Goal: Task Accomplishment & Management: Complete application form

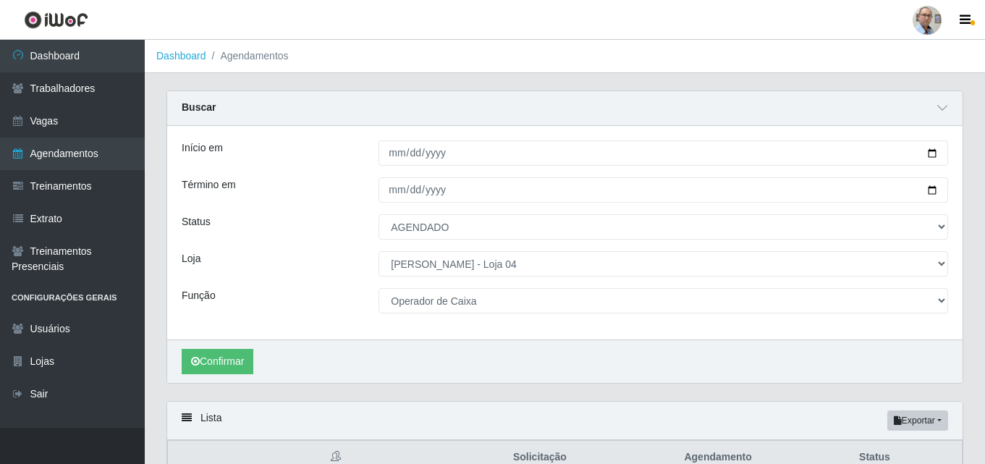
select select "AGENDADO"
select select "251"
select select "22"
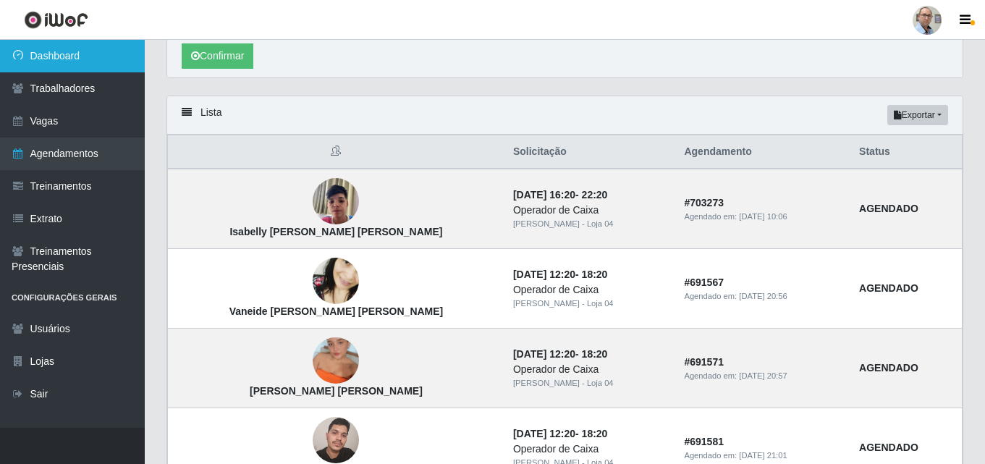
click at [77, 55] on link "Dashboard" at bounding box center [72, 56] width 145 height 33
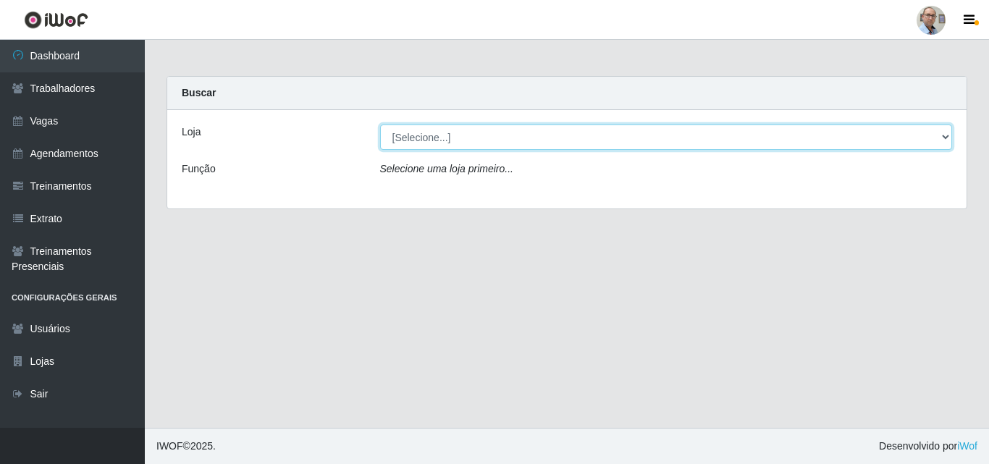
click at [947, 134] on select "[Selecione...] Mar Vermelho - Loja 04" at bounding box center [666, 137] width 573 height 25
select select "251"
click at [380, 125] on select "[Selecione...] Mar Vermelho - Loja 04" at bounding box center [666, 137] width 573 height 25
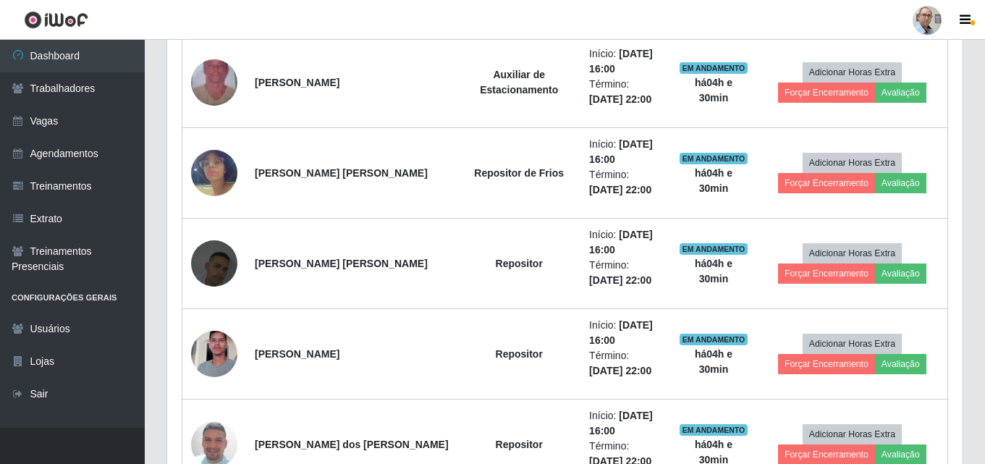
scroll to position [362, 0]
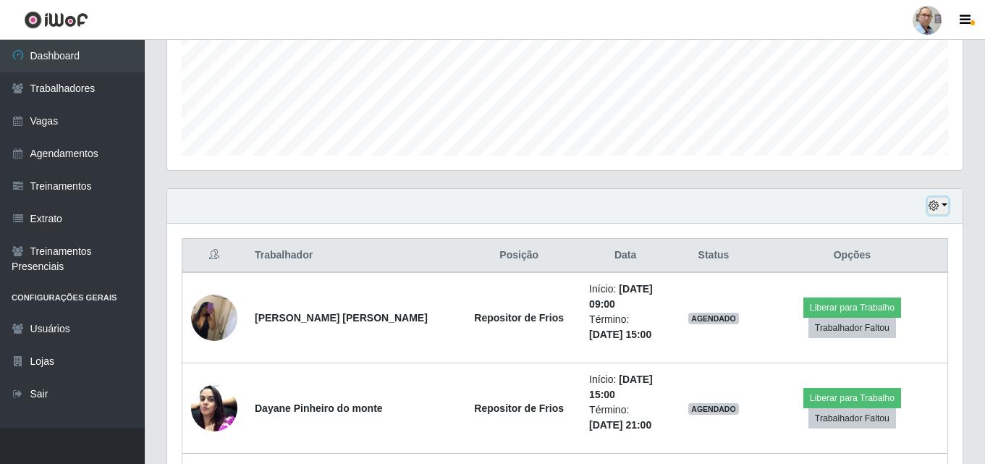
click at [946, 209] on button "button" at bounding box center [938, 206] width 20 height 17
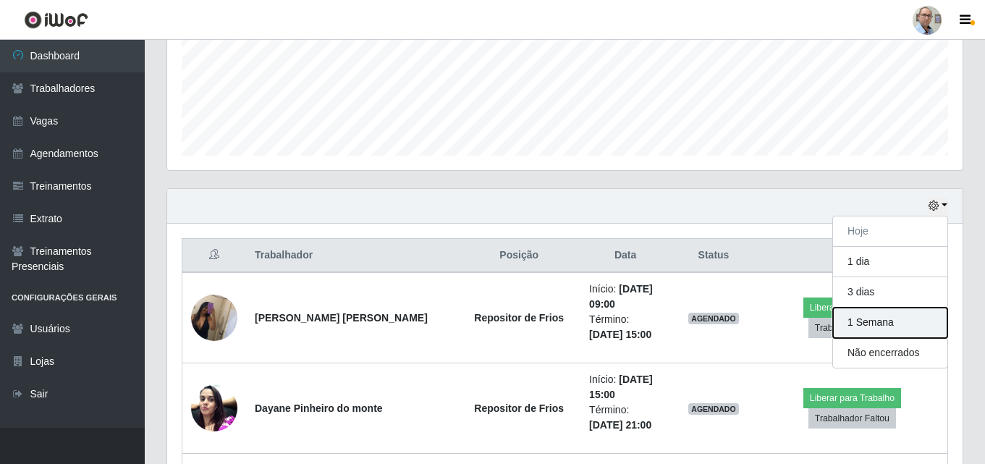
click at [859, 322] on button "1 Semana" at bounding box center [890, 323] width 114 height 30
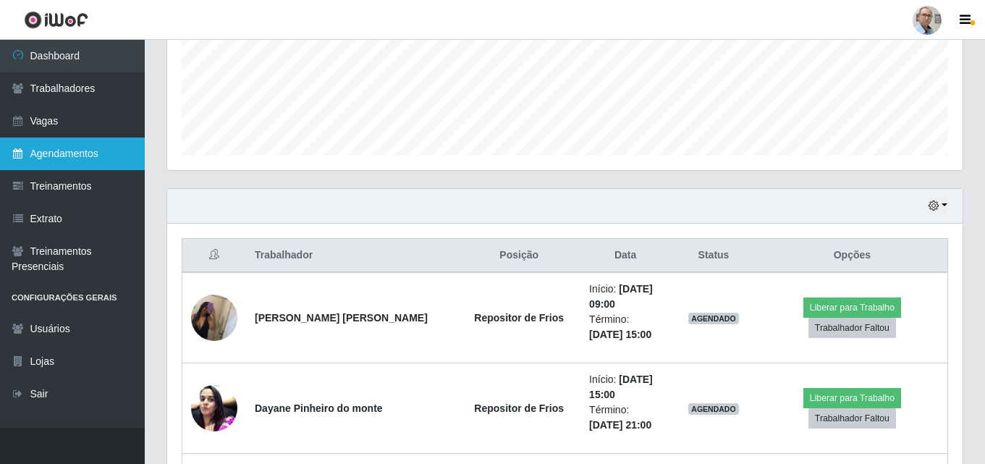
click at [66, 156] on link "Agendamentos" at bounding box center [72, 154] width 145 height 33
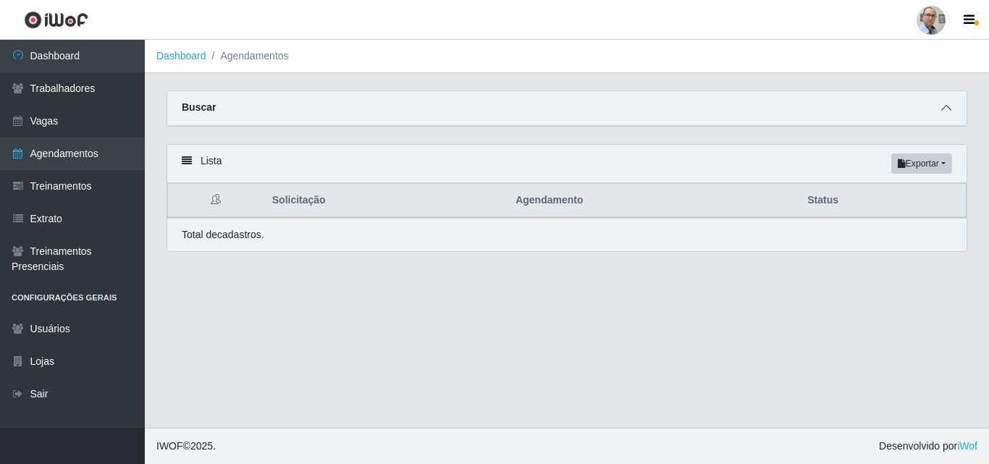
click at [953, 109] on span at bounding box center [946, 108] width 17 height 17
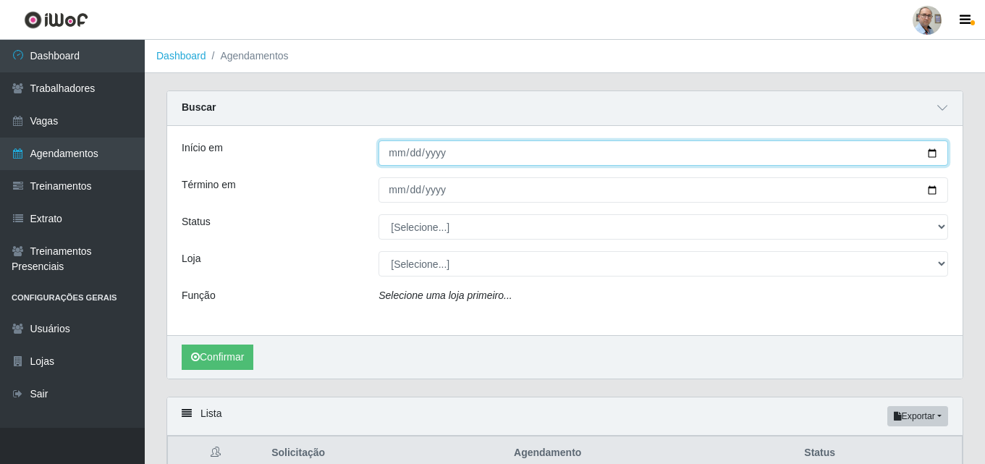
click at [930, 151] on input "Início em" at bounding box center [664, 152] width 570 height 25
type input "[DATE]"
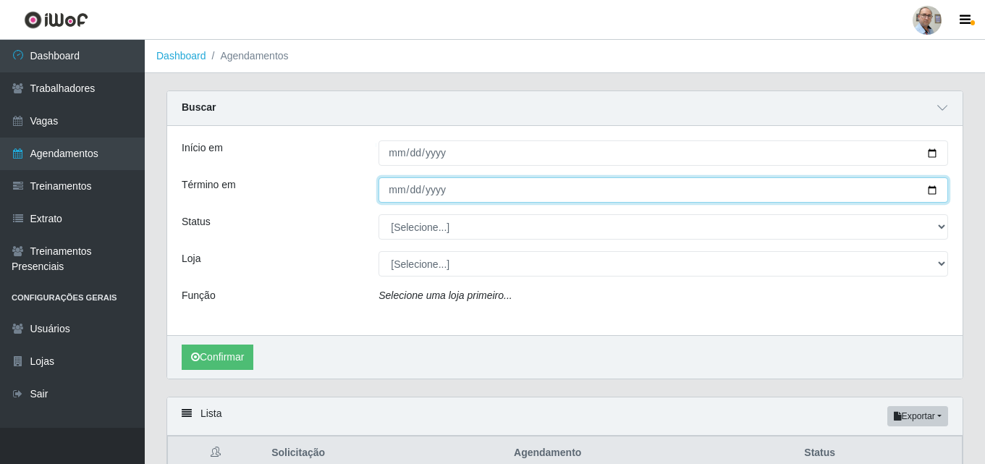
click at [933, 188] on input "Término em" at bounding box center [664, 189] width 570 height 25
type input "[DATE]"
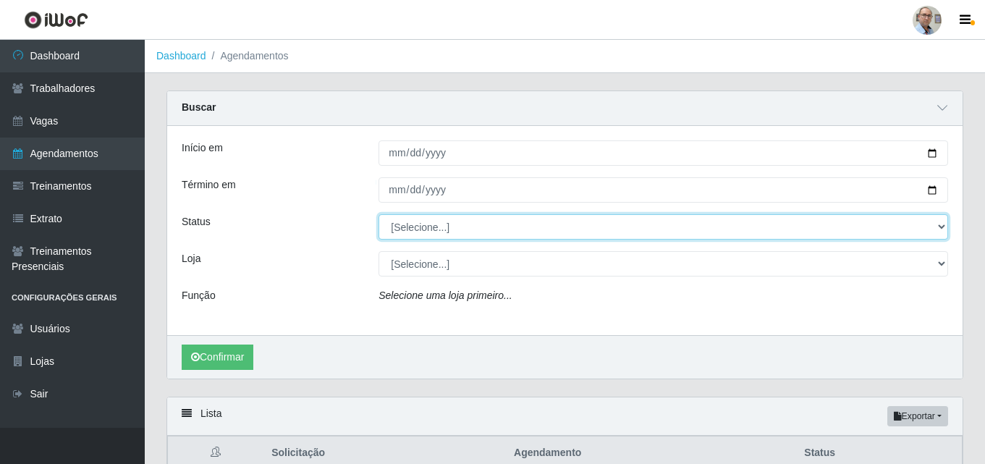
click at [484, 235] on select "[Selecione...] AGENDADO AGUARDANDO LIBERAR EM ANDAMENTO EM REVISÃO FINALIZADO C…" at bounding box center [664, 226] width 570 height 25
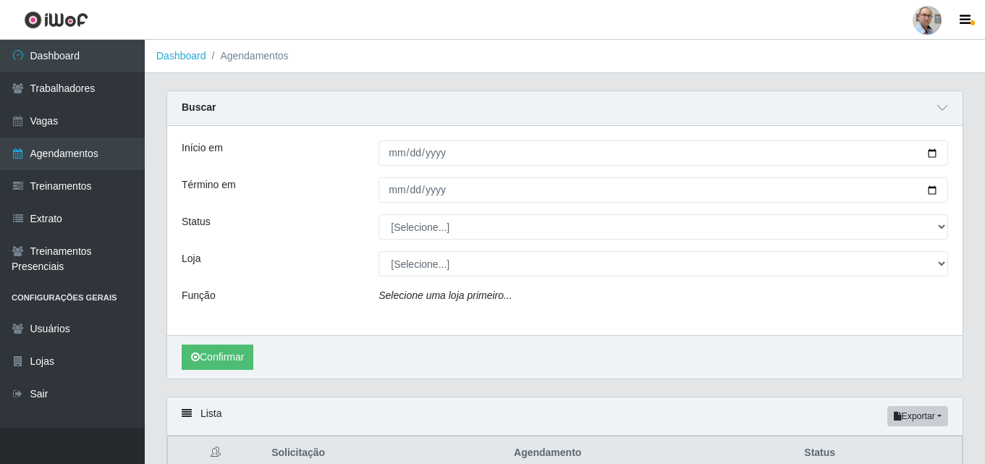
click at [336, 247] on div "Início em [DATE] Término em [DATE] Status [Selecione...] AGENDADO AGUARDANDO LI…" at bounding box center [565, 230] width 796 height 209
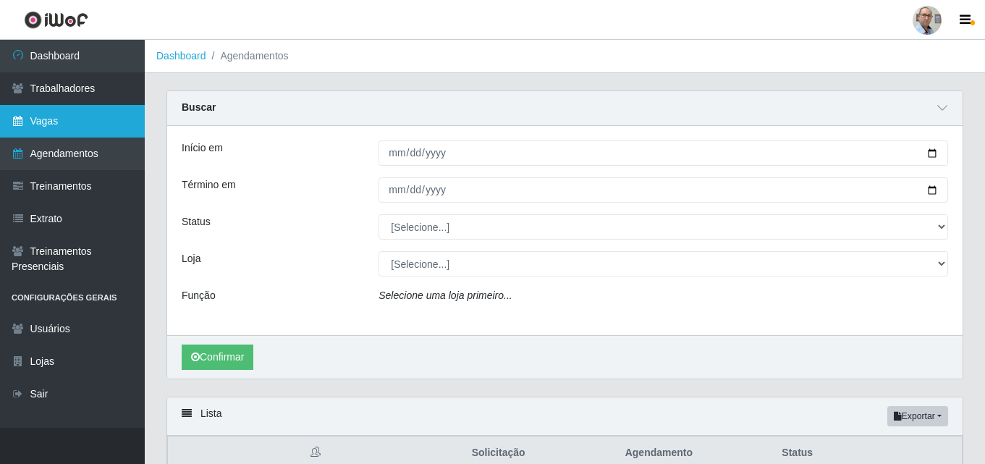
click at [52, 119] on link "Vagas" at bounding box center [72, 121] width 145 height 33
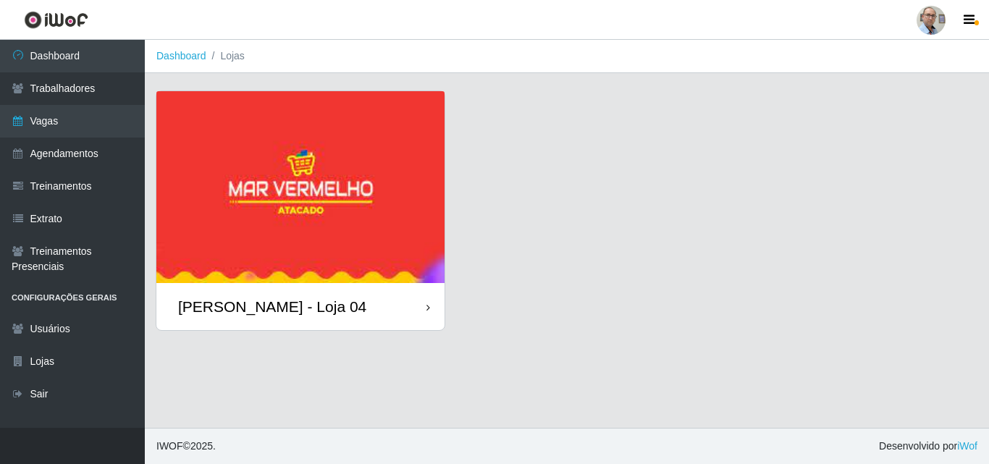
click at [316, 190] on img at bounding box center [300, 187] width 288 height 192
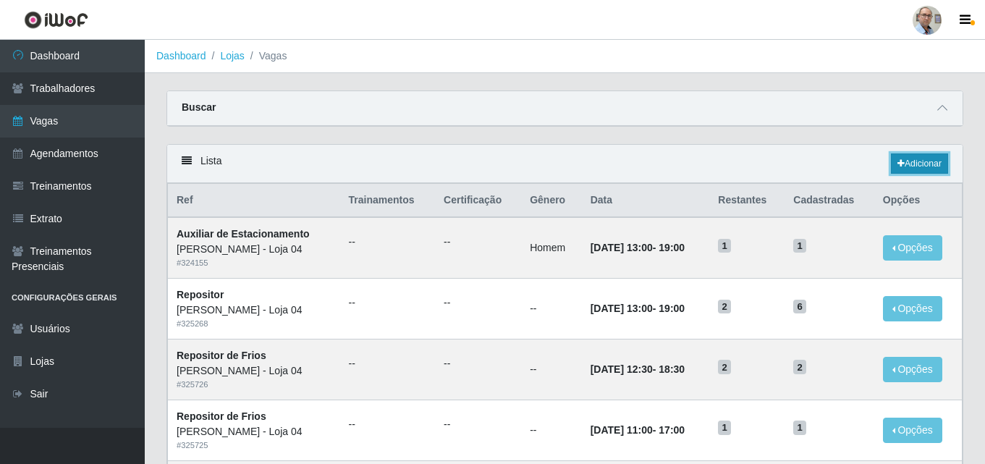
click at [904, 168] on link "Adicionar" at bounding box center [919, 163] width 57 height 20
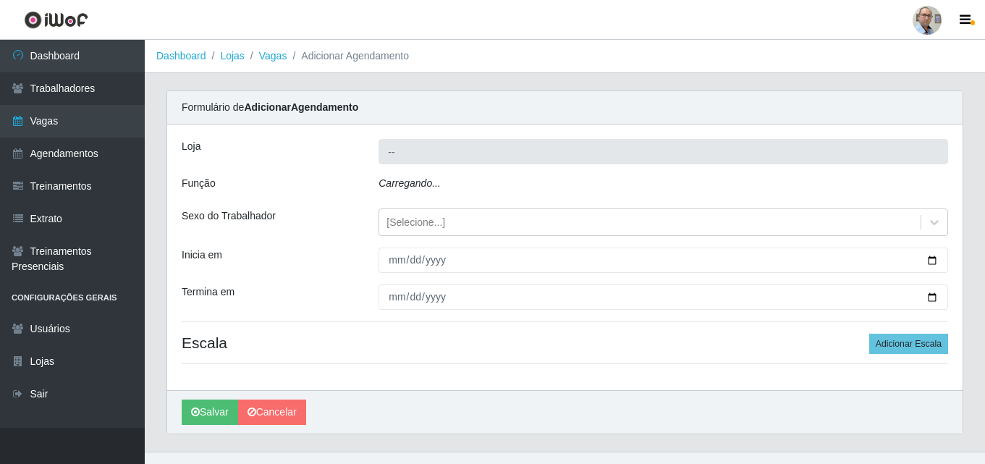
type input "[PERSON_NAME] - Loja 04"
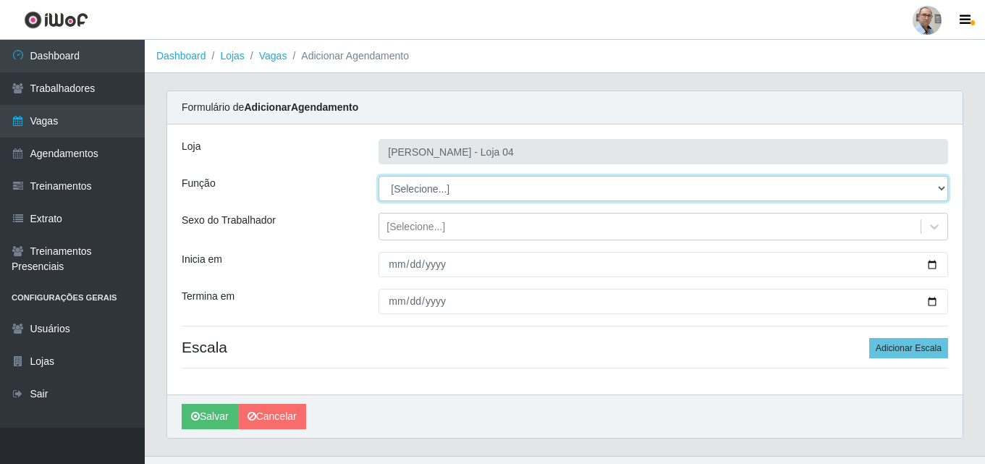
click at [423, 201] on select "[Selecione...] ASG ASG + ASG ++ Auxiliar de Depósito Auxiliar de Depósito + Aux…" at bounding box center [664, 188] width 570 height 25
select select "82"
click at [379, 176] on select "[Selecione...] ASG ASG + ASG ++ Auxiliar de Depósito Auxiliar de Depósito + Aux…" at bounding box center [664, 188] width 570 height 25
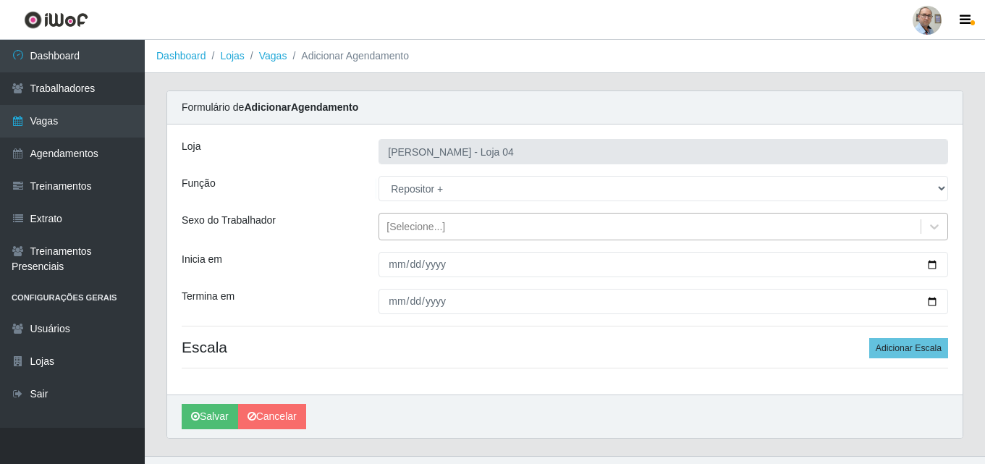
click at [421, 221] on div "[Selecione...]" at bounding box center [416, 226] width 59 height 15
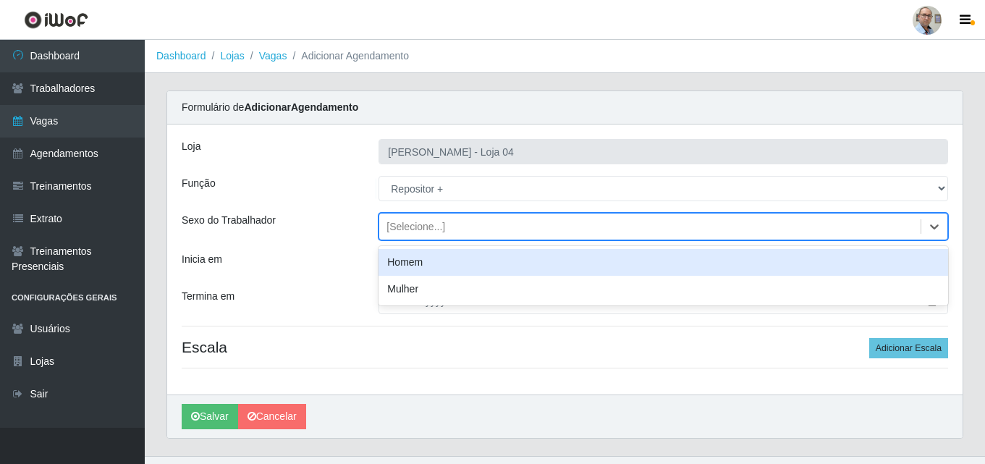
click at [411, 266] on div "Homem" at bounding box center [664, 262] width 570 height 27
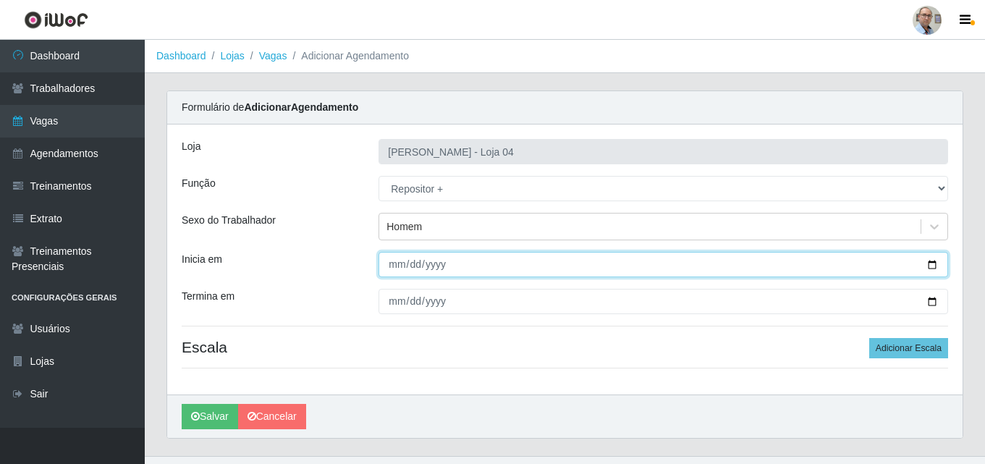
click at [941, 266] on input "Inicia em" at bounding box center [664, 264] width 570 height 25
click at [933, 263] on input "Inicia em" at bounding box center [664, 264] width 570 height 25
type input "[DATE]"
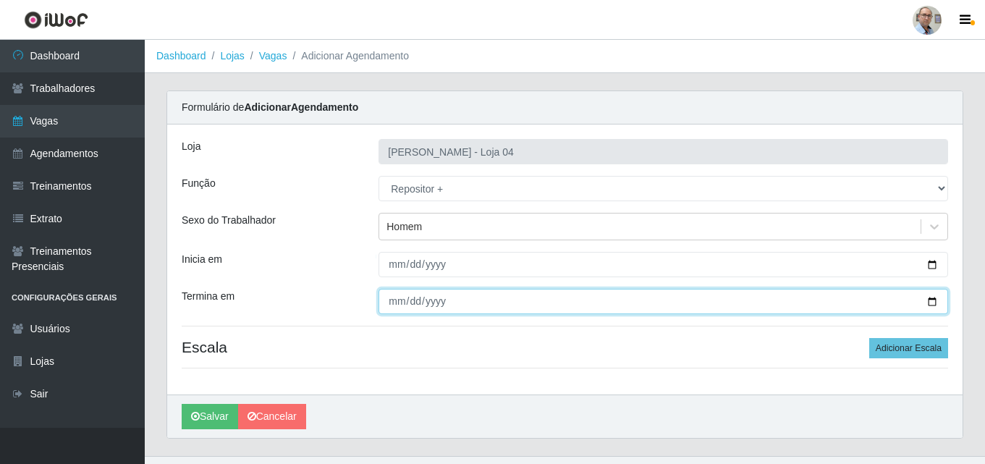
click at [935, 302] on input "Termina em" at bounding box center [664, 301] width 570 height 25
type input "[DATE]"
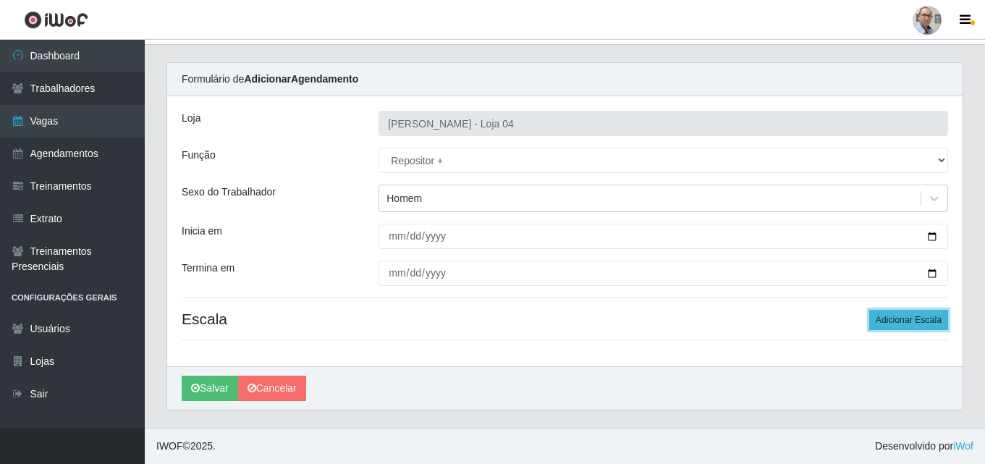
click at [900, 325] on button "Adicionar Escala" at bounding box center [909, 320] width 79 height 20
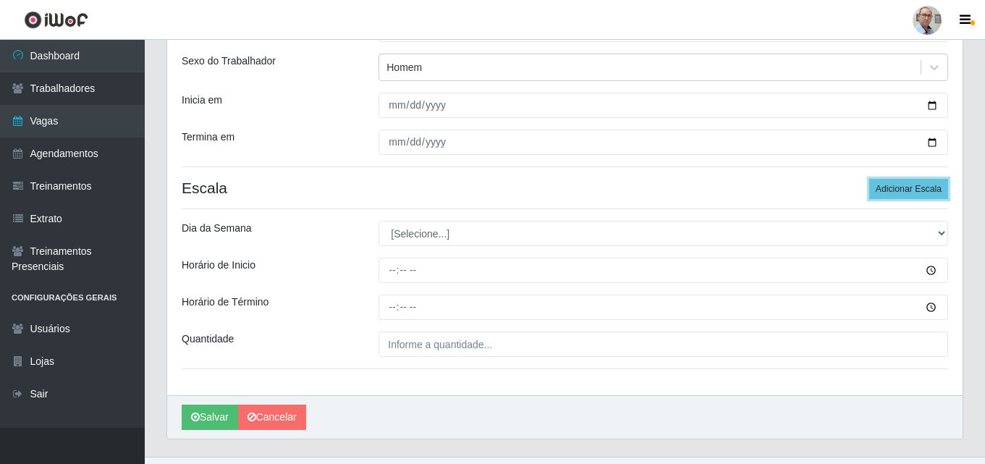
scroll to position [188, 0]
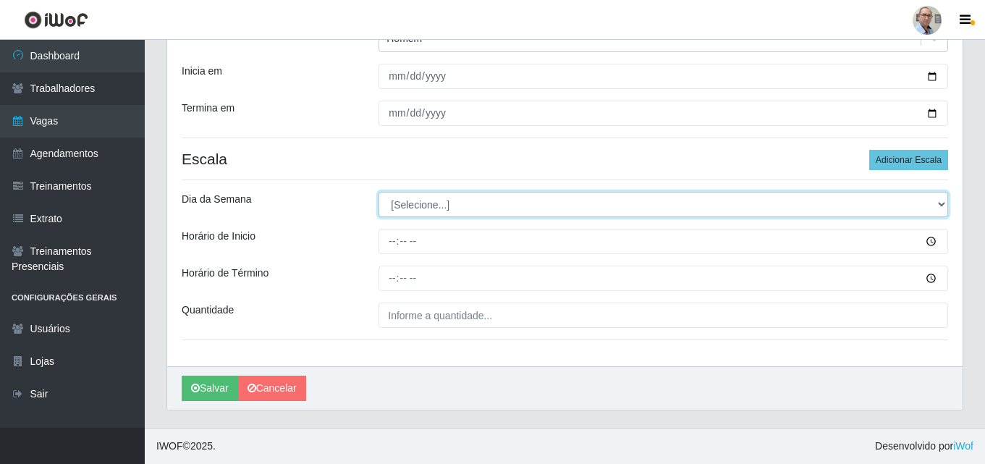
click at [436, 205] on select "[Selecione...] Segunda Terça Quarta Quinta Sexta Sábado Domingo" at bounding box center [664, 204] width 570 height 25
select select "2"
click at [379, 192] on select "[Selecione...] Segunda Terça Quarta Quinta Sexta Sábado Domingo" at bounding box center [664, 204] width 570 height 25
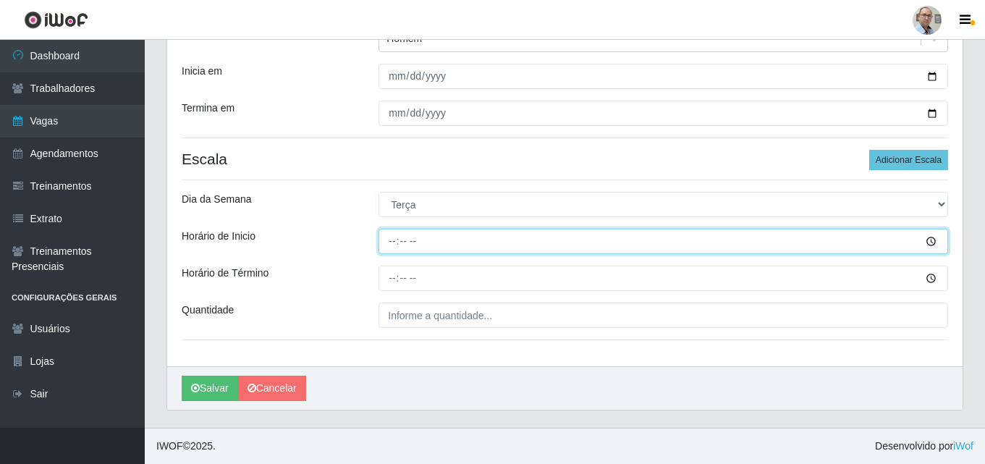
click at [394, 243] on input "Horário de Inicio" at bounding box center [664, 241] width 570 height 25
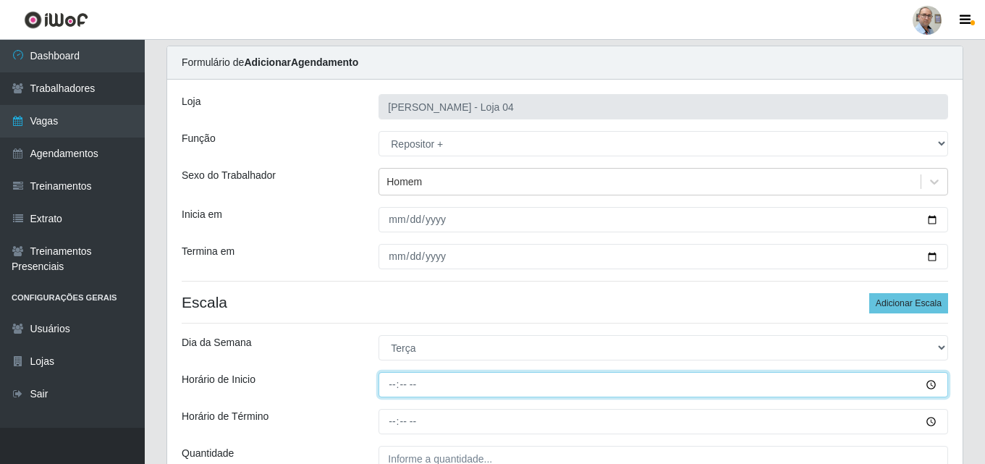
scroll to position [43, 0]
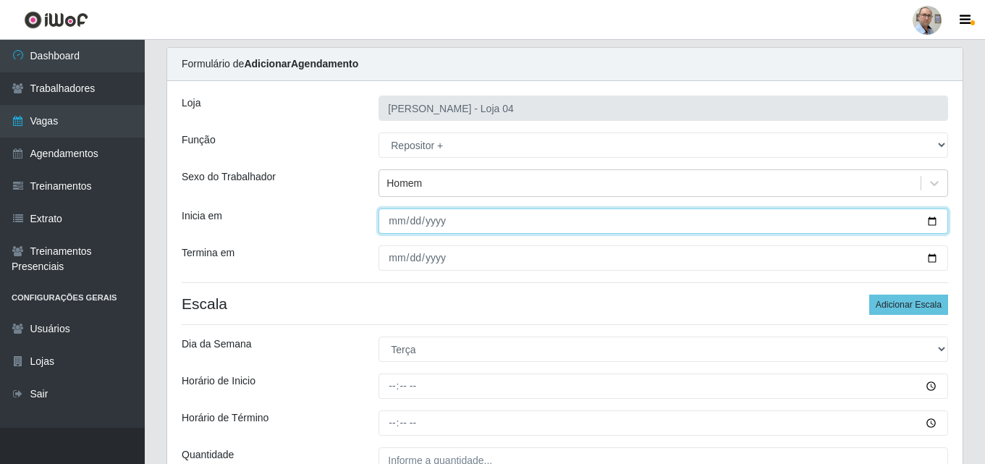
click at [487, 216] on input "[DATE]" at bounding box center [664, 221] width 570 height 25
click at [933, 216] on input "[DATE]" at bounding box center [664, 221] width 570 height 25
type input "[DATE]"
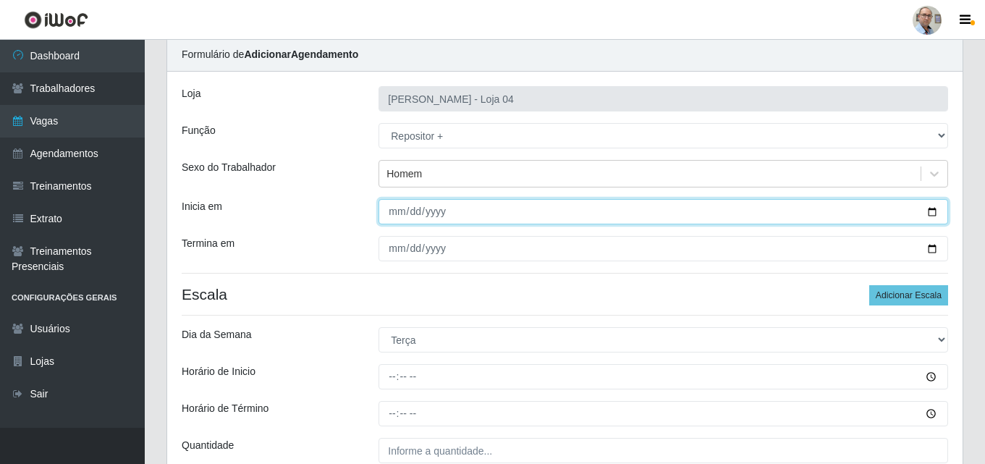
scroll to position [188, 0]
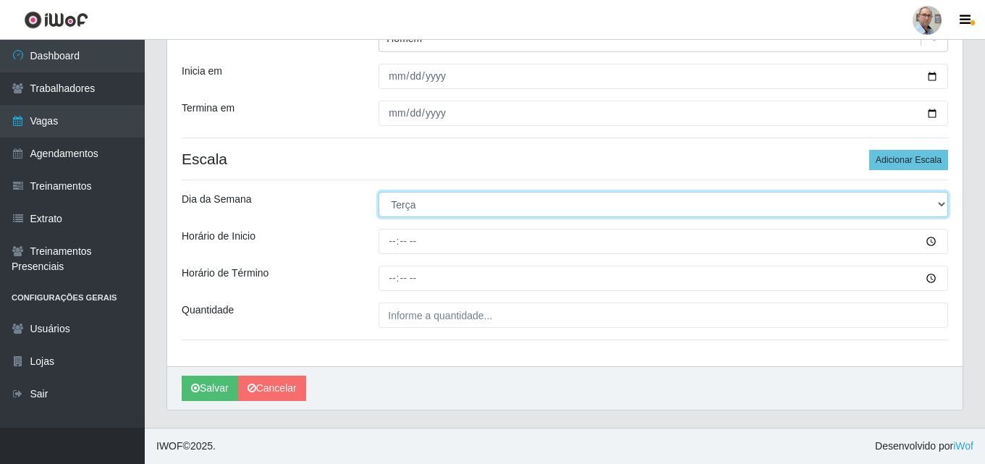
click at [888, 202] on select "[Selecione...] Segunda Terça Quarta Quinta Sexta Sábado Domingo" at bounding box center [664, 204] width 570 height 25
select select "1"
click at [379, 192] on select "[Selecione...] Segunda Terça Quarta Quinta Sexta Sábado Domingo" at bounding box center [664, 204] width 570 height 25
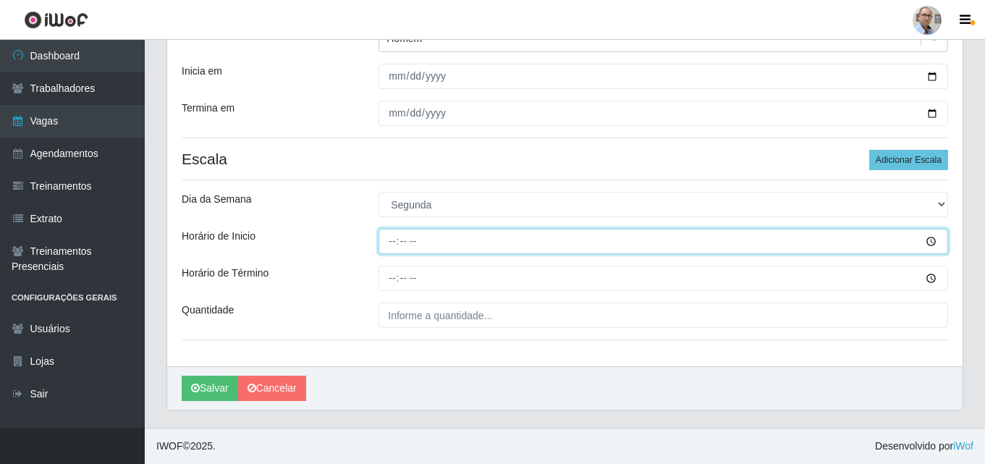
click at [392, 240] on input "Horário de Inicio" at bounding box center [664, 241] width 570 height 25
type input "23:00"
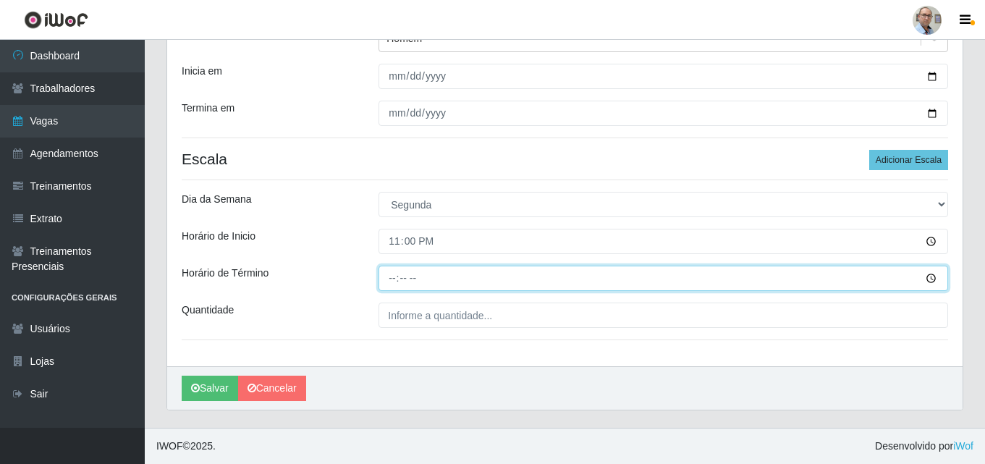
click at [397, 278] on input "Horário de Término" at bounding box center [664, 278] width 570 height 25
type input "05:00"
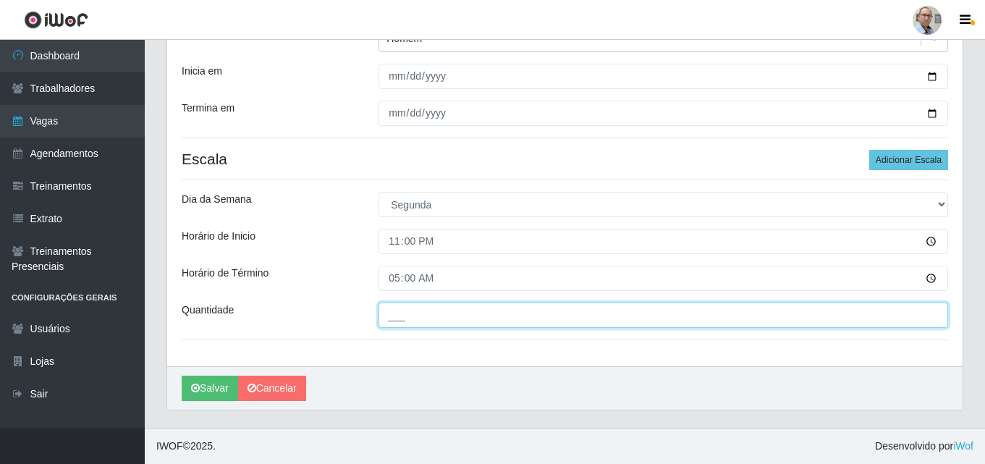
click at [399, 323] on input "___" at bounding box center [664, 315] width 570 height 25
type input "4__"
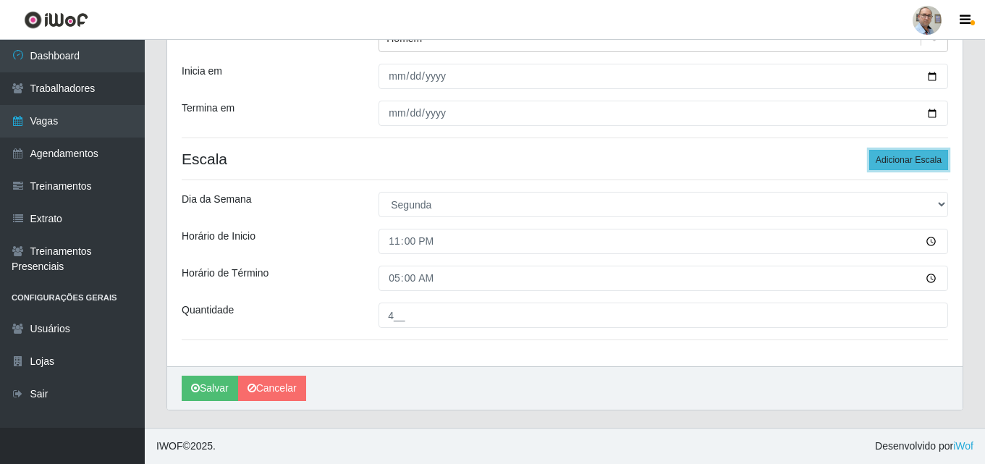
click at [924, 159] on button "Adicionar Escala" at bounding box center [909, 160] width 79 height 20
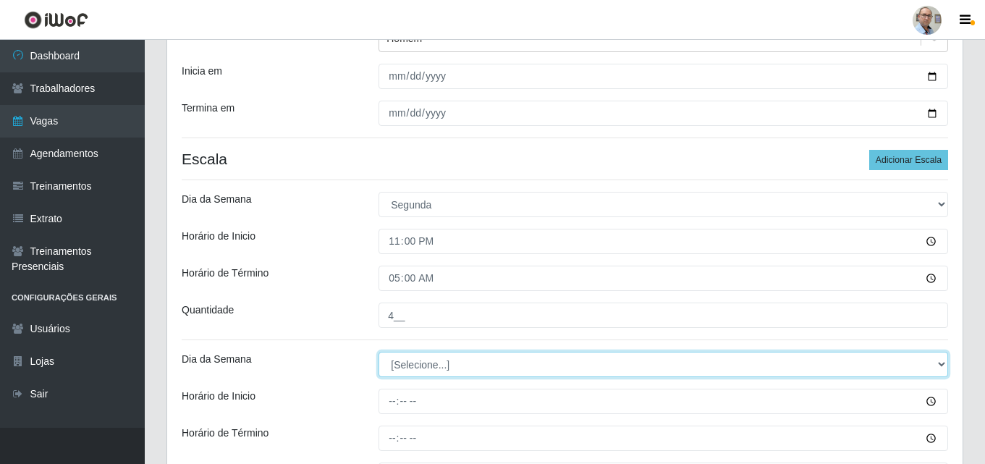
click at [439, 363] on select "[Selecione...] Segunda Terça Quarta Quinta Sexta Sábado Domingo" at bounding box center [664, 364] width 570 height 25
select select "2"
click at [379, 352] on select "[Selecione...] Segunda Terça Quarta Quinta Sexta Sábado Domingo" at bounding box center [664, 364] width 570 height 25
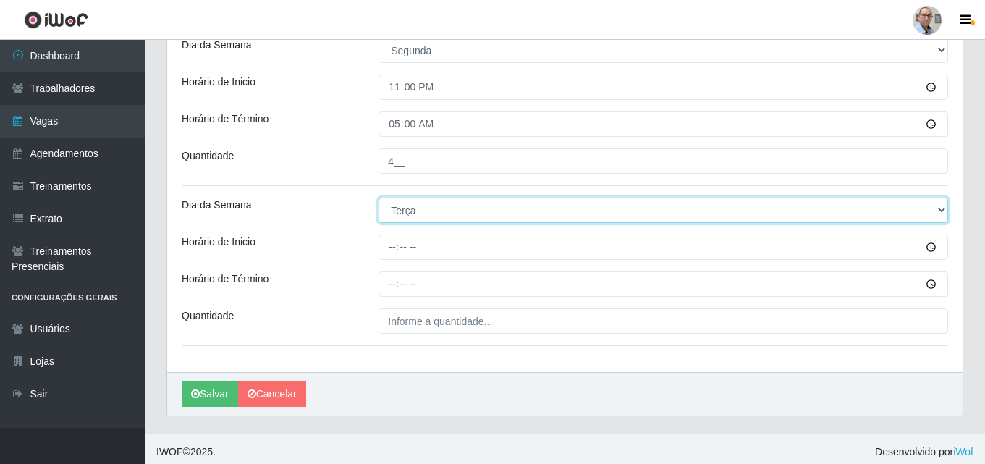
scroll to position [348, 0]
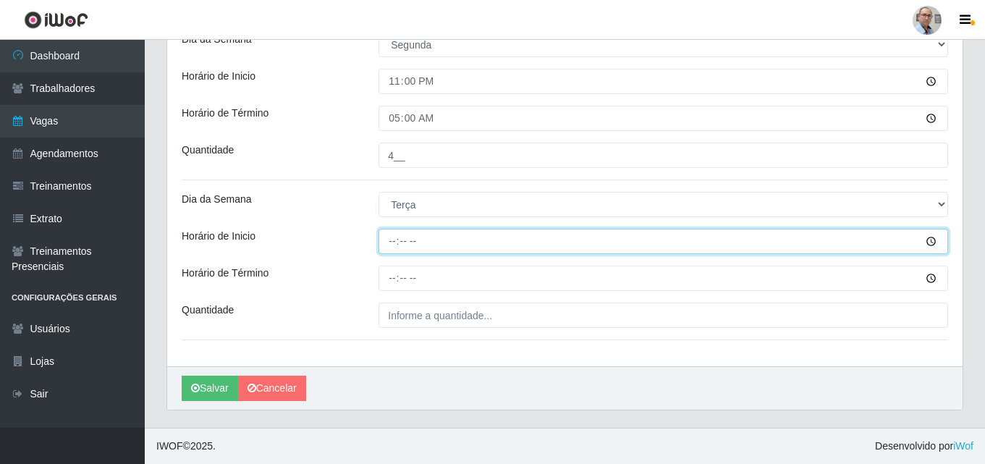
click at [393, 245] on input "Horário de Inicio" at bounding box center [664, 241] width 570 height 25
type input "23:00"
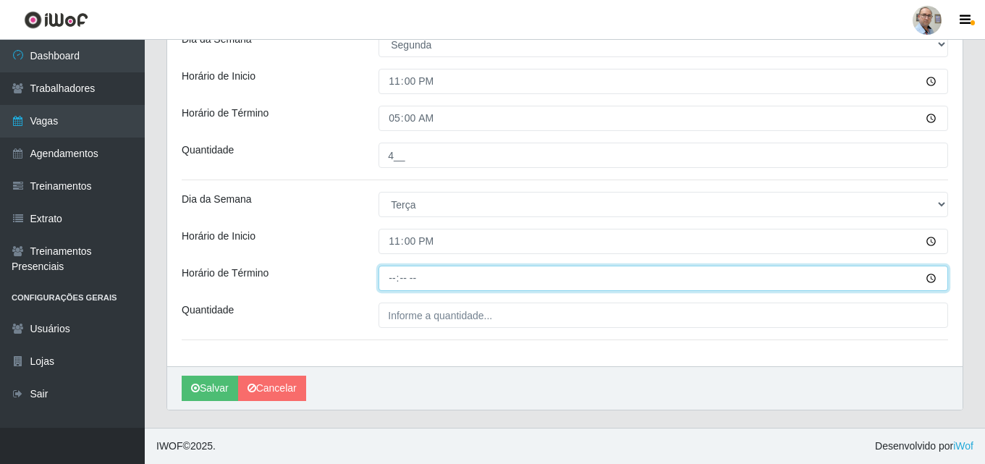
click at [403, 277] on input "Horário de Término" at bounding box center [664, 278] width 570 height 25
type input "05:00"
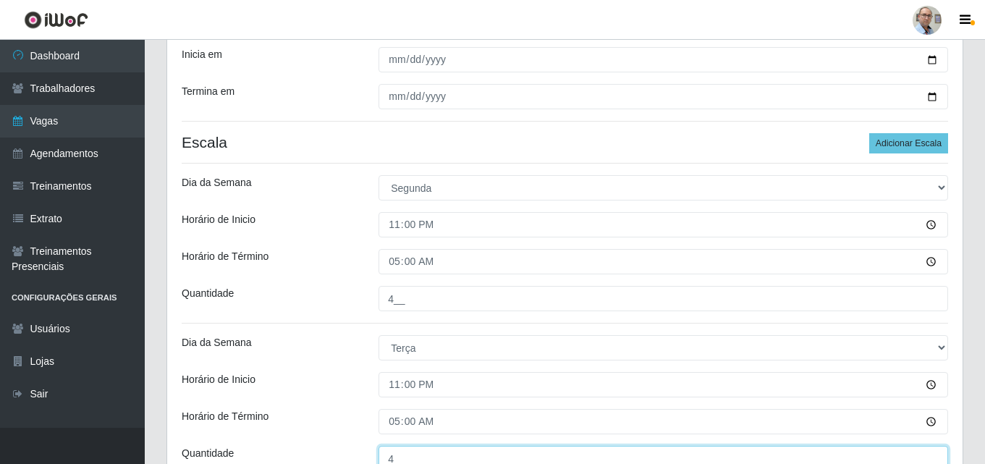
scroll to position [203, 0]
type input "4__"
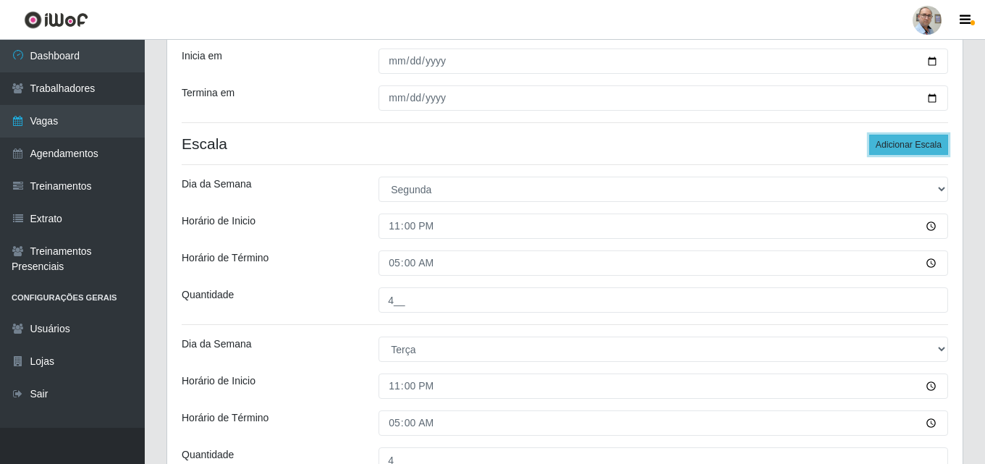
click at [918, 143] on button "Adicionar Escala" at bounding box center [909, 145] width 79 height 20
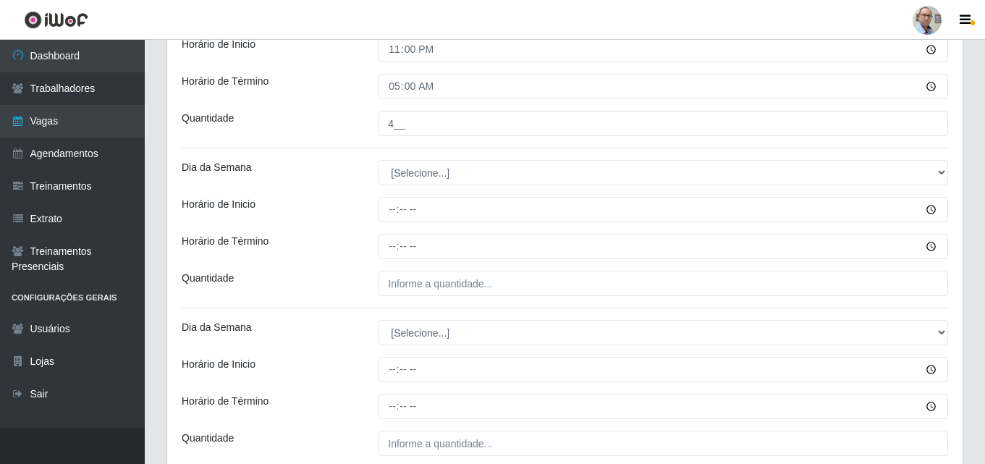
scroll to position [565, 0]
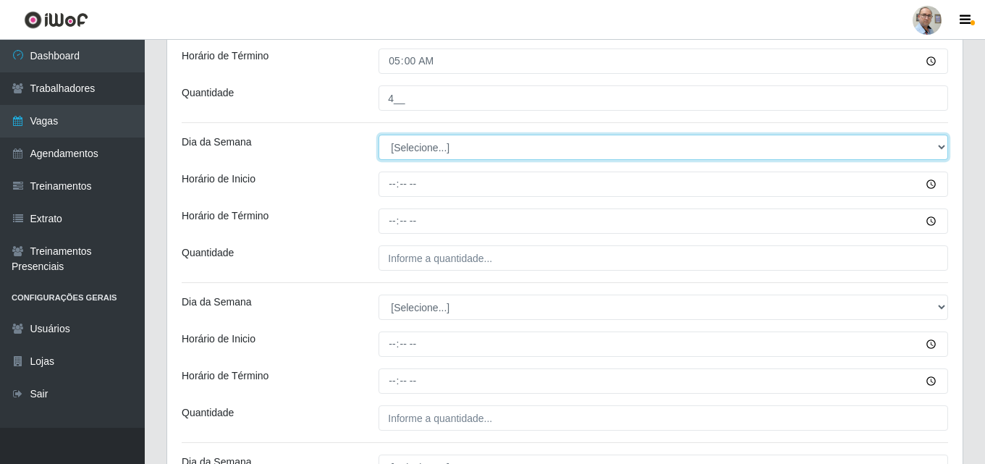
click at [422, 151] on select "[Selecione...] Segunda Terça Quarta Quinta Sexta Sábado Domingo" at bounding box center [664, 147] width 570 height 25
select select "3"
click at [379, 135] on select "[Selecione...] Segunda Terça Quarta Quinta Sexta Sábado Domingo" at bounding box center [664, 147] width 570 height 25
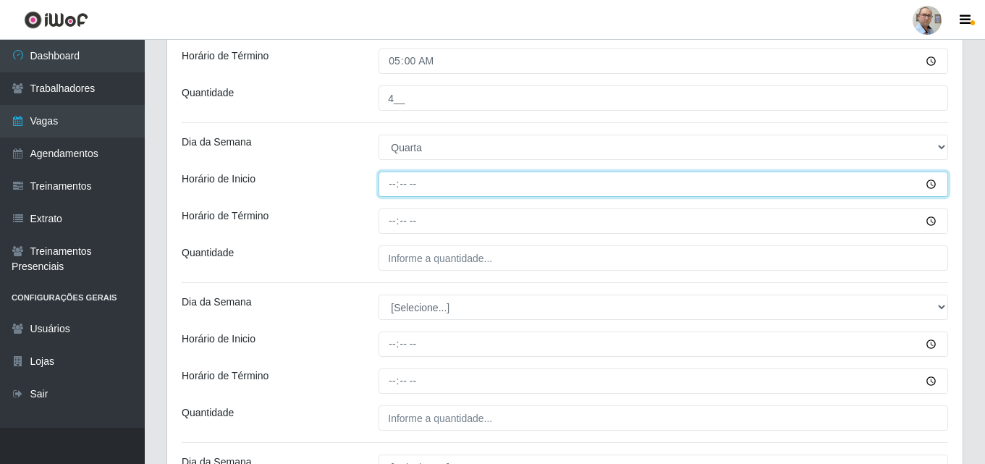
click at [392, 182] on input "Horário de Inicio" at bounding box center [664, 184] width 570 height 25
type input "23:00"
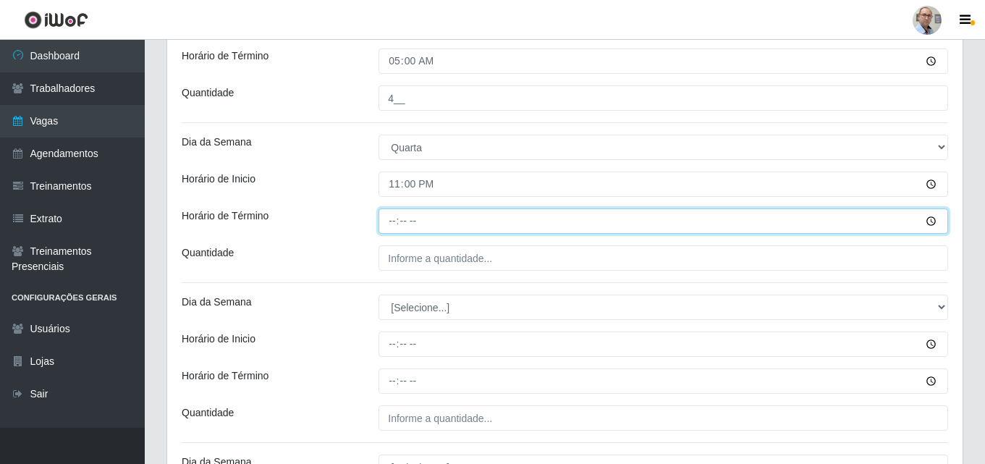
type input "05:00"
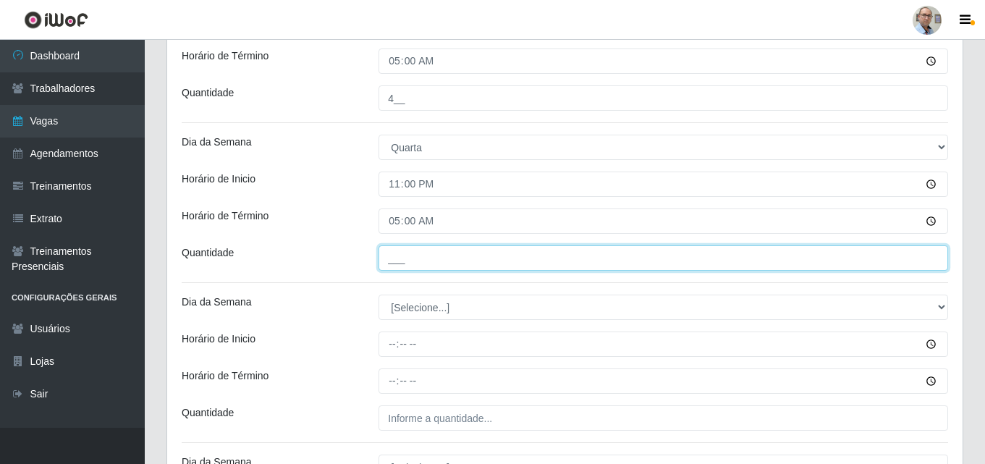
click at [424, 265] on input "___" at bounding box center [664, 257] width 570 height 25
type input "4__"
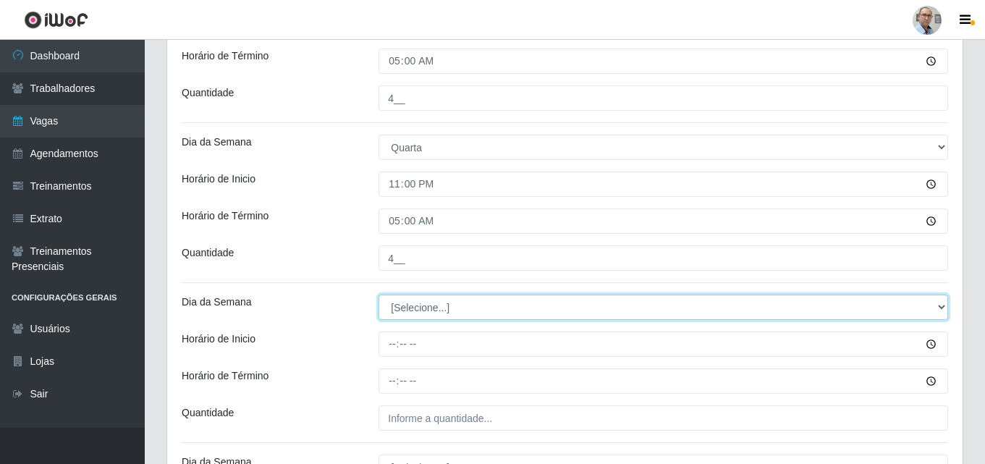
click at [424, 308] on select "[Selecione...] Segunda Terça Quarta Quinta Sexta Sábado Domingo" at bounding box center [664, 307] width 570 height 25
select select "4"
click at [379, 295] on select "[Selecione...] Segunda Terça Quarta Quinta Sexta Sábado Domingo" at bounding box center [664, 307] width 570 height 25
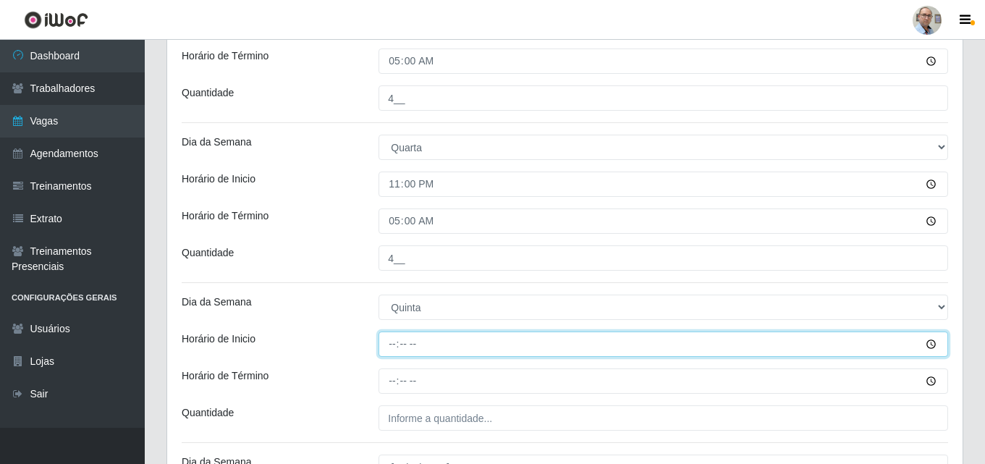
click at [391, 340] on input "Horário de Inicio" at bounding box center [664, 344] width 570 height 25
type input "23:00"
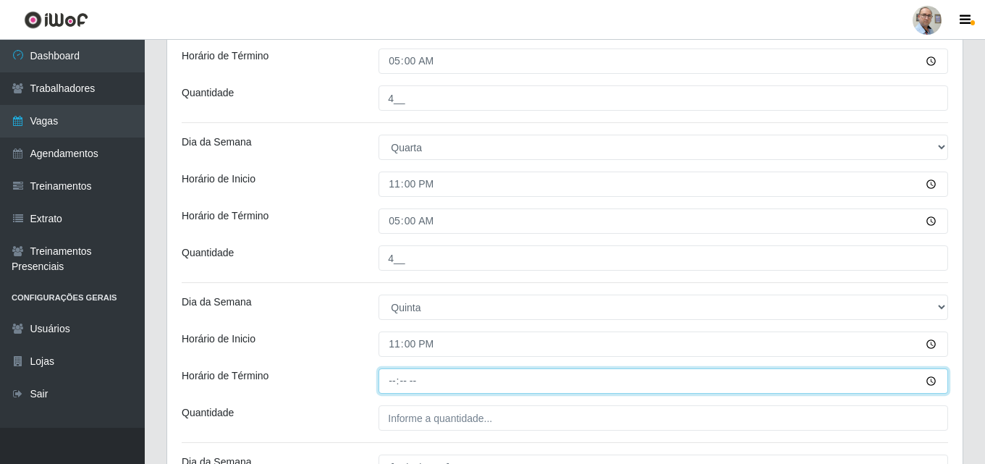
type input "05:00"
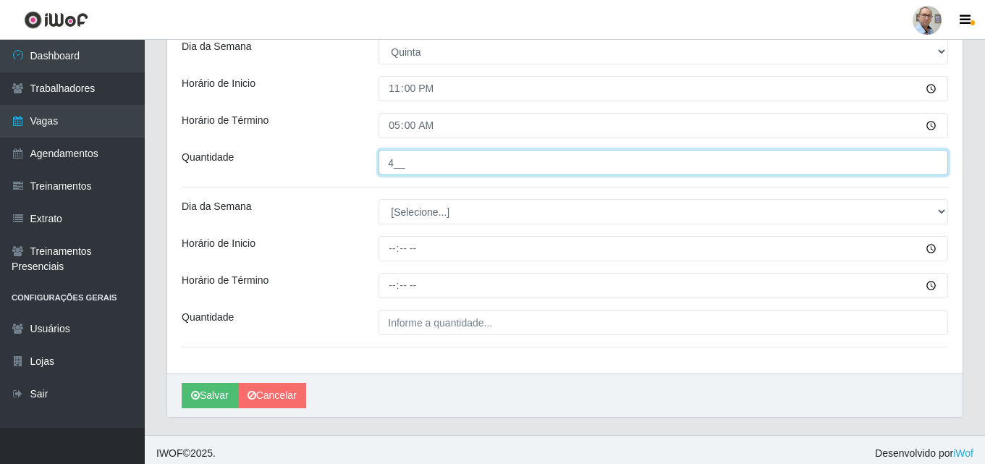
scroll to position [828, 0]
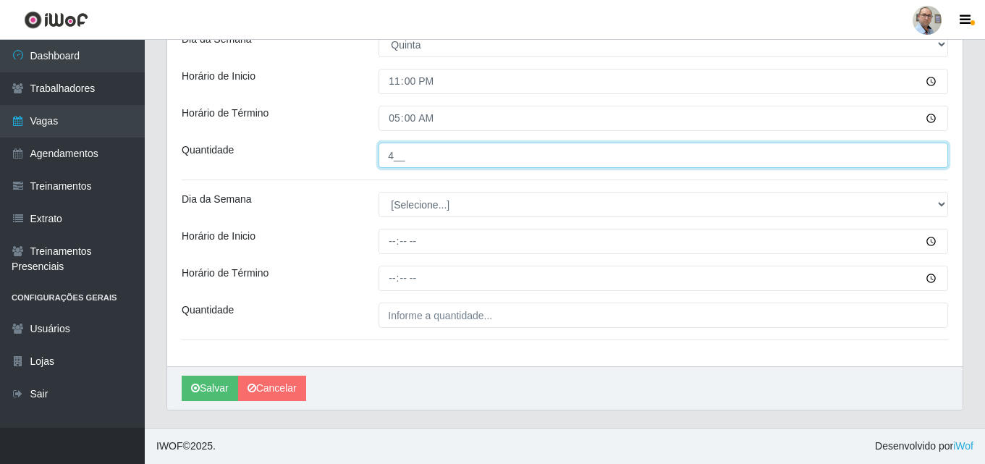
type input "4__"
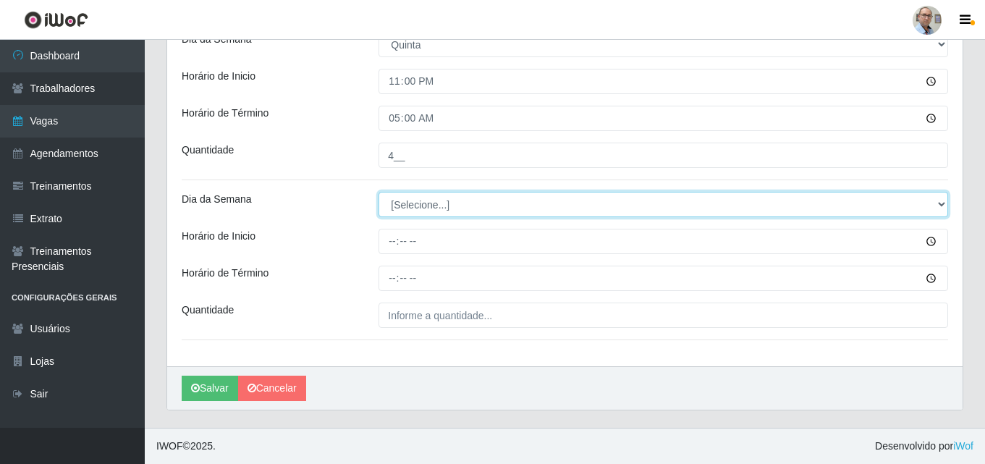
click at [424, 214] on select "[Selecione...] Segunda Terça Quarta Quinta Sexta Sábado Domingo" at bounding box center [664, 204] width 570 height 25
select select "5"
click at [379, 192] on select "[Selecione...] Segunda Terça Quarta Quinta Sexta Sábado Domingo" at bounding box center [664, 204] width 570 height 25
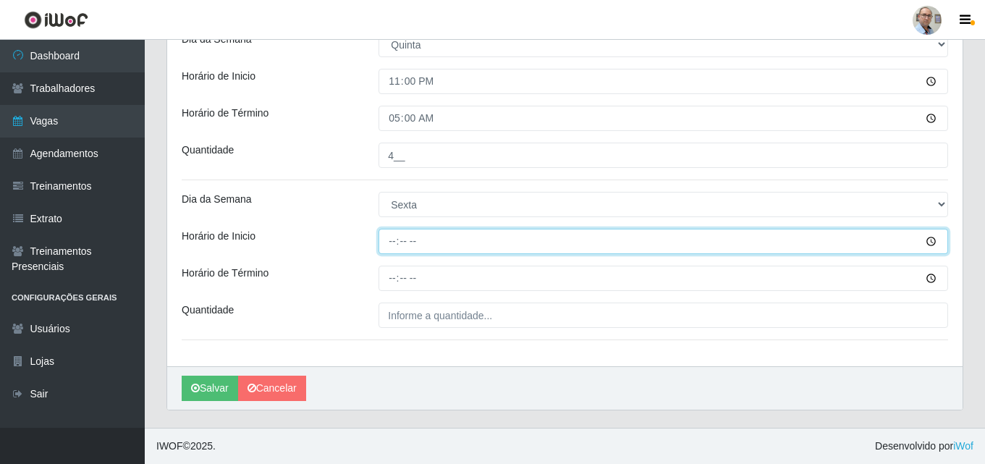
click at [392, 237] on input "Horário de Inicio" at bounding box center [664, 241] width 570 height 25
type input "23:00"
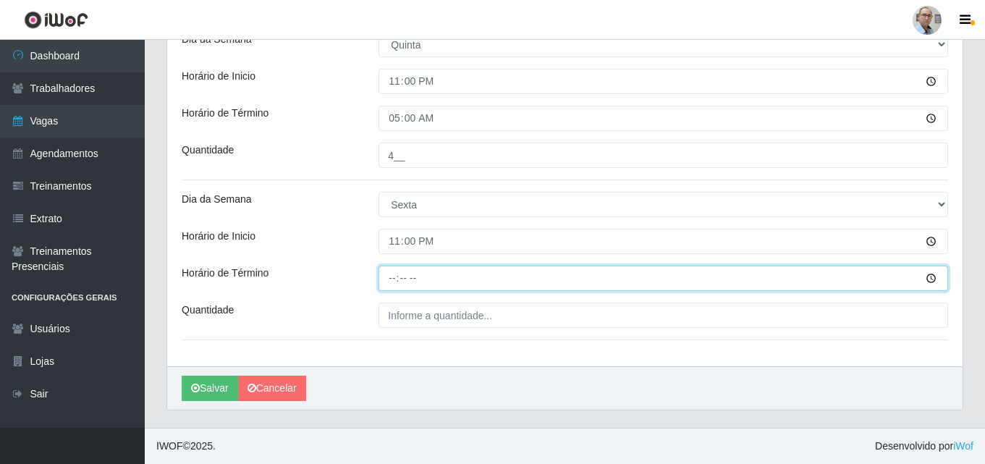
type input "05:00"
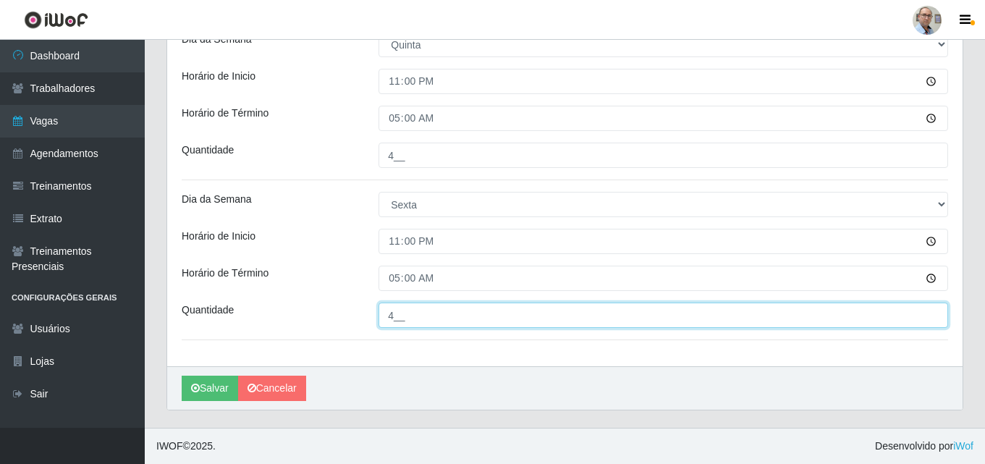
type input "4__"
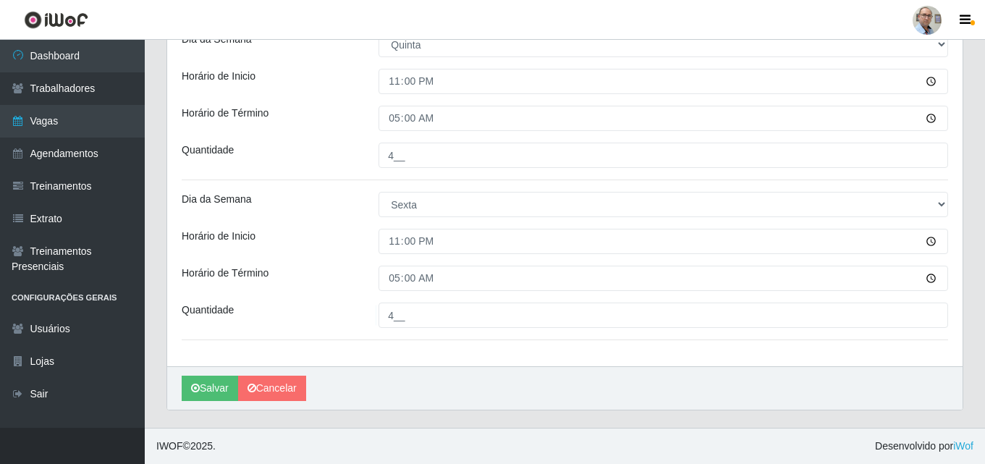
click at [341, 305] on div "Quantidade" at bounding box center [269, 315] width 197 height 25
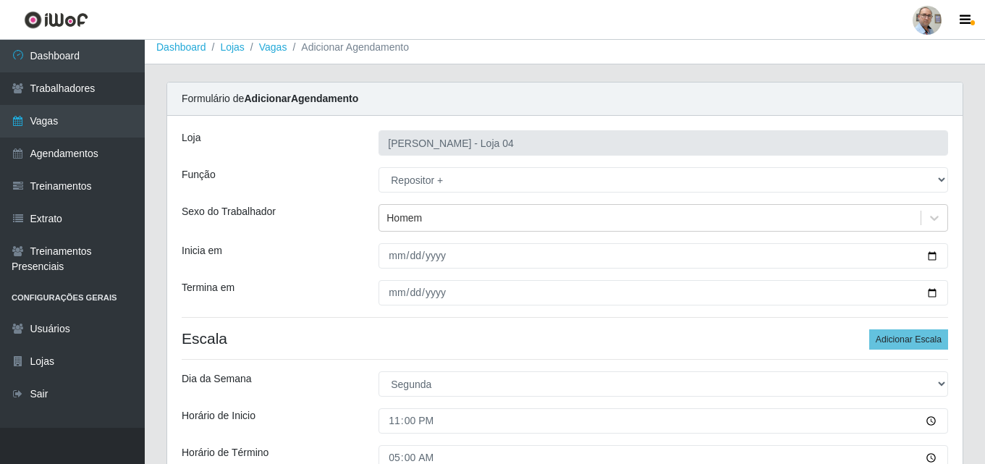
scroll to position [0, 0]
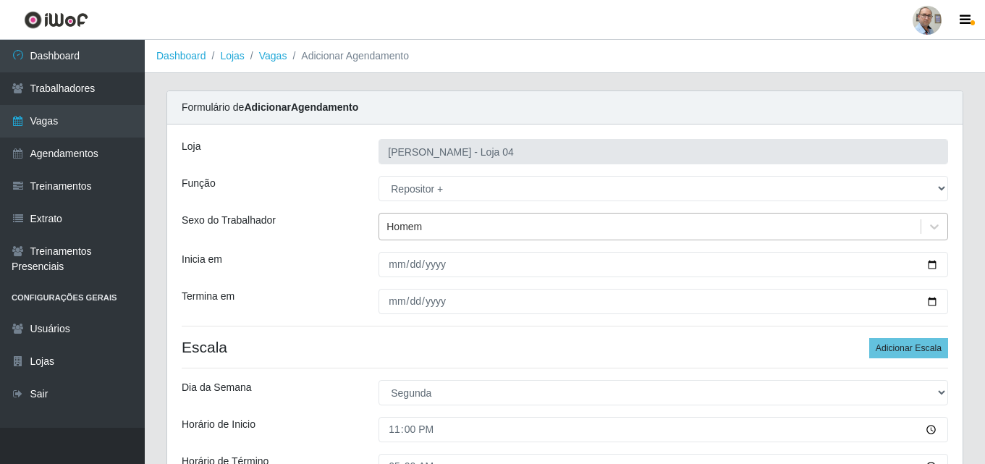
click at [458, 230] on div "Homem" at bounding box center [650, 227] width 542 height 24
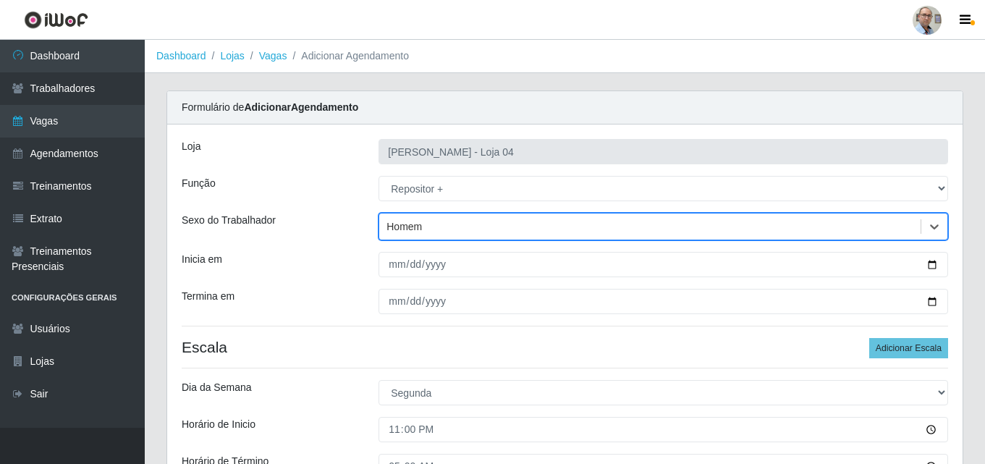
drag, startPoint x: 456, startPoint y: 229, endPoint x: 349, endPoint y: 228, distance: 107.2
click at [349, 228] on div "Sexo do Trabalhador option Homem, selected. 0 results available. Select is focu…" at bounding box center [565, 227] width 788 height 28
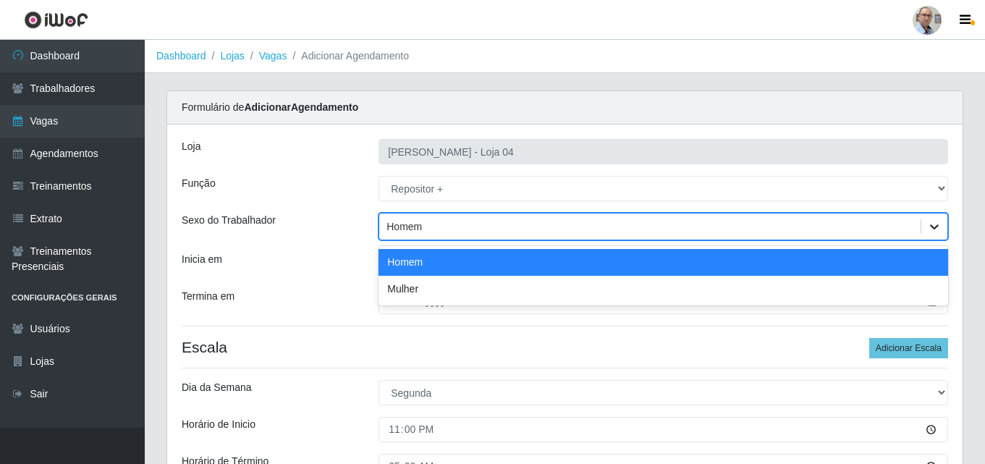
click at [935, 226] on icon at bounding box center [934, 226] width 14 height 14
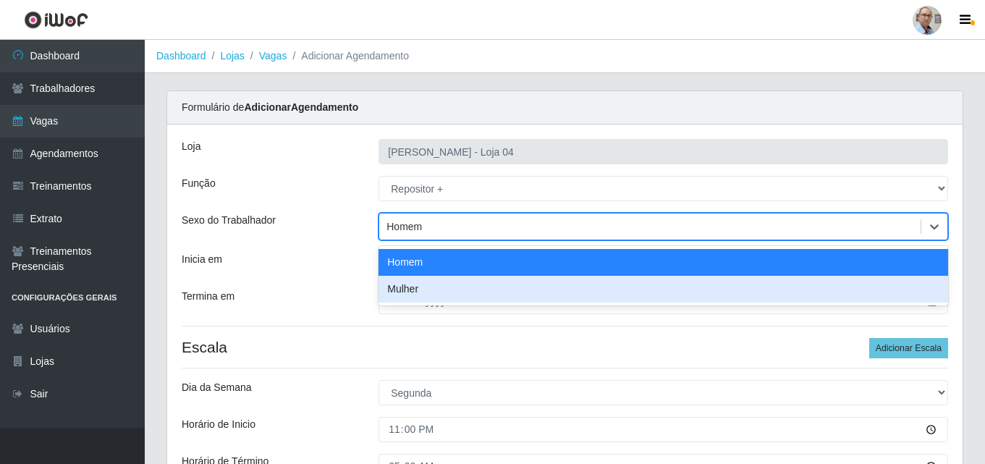
click at [823, 293] on div "Mulher" at bounding box center [664, 289] width 570 height 27
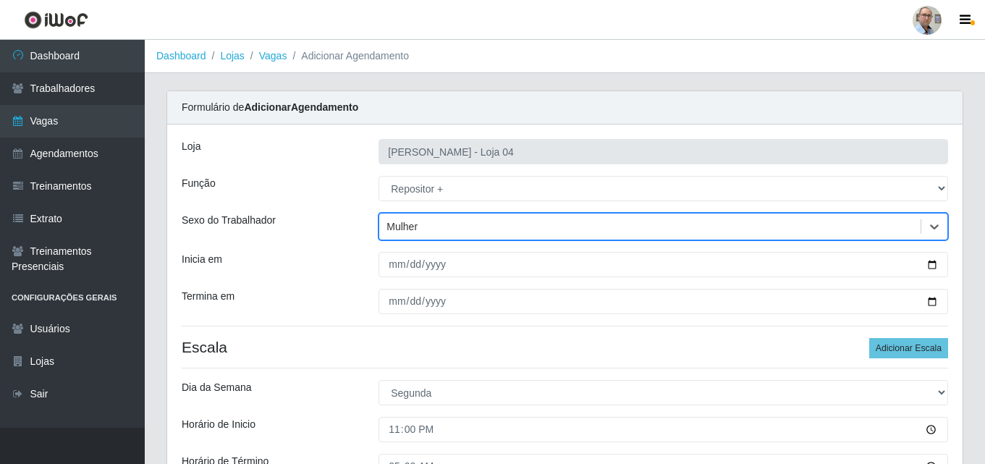
click at [512, 224] on div "Mulher" at bounding box center [650, 227] width 542 height 24
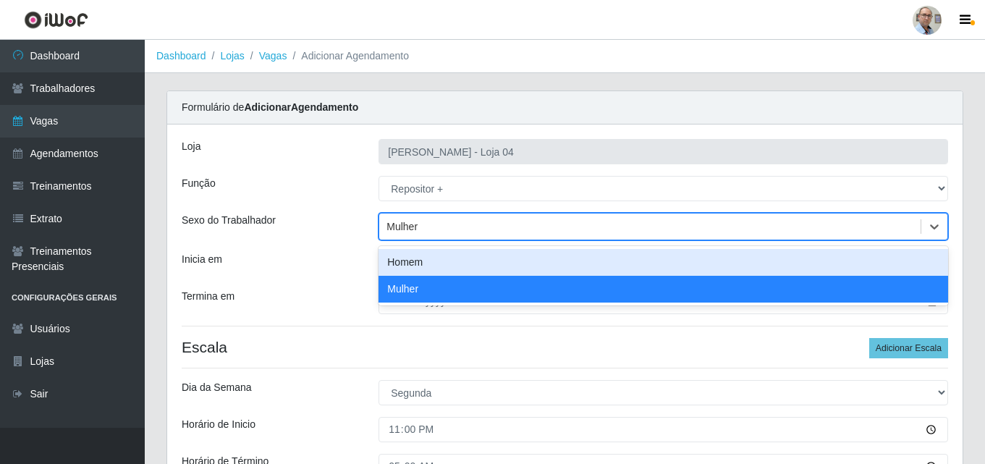
click at [470, 229] on div "Mulher" at bounding box center [650, 227] width 542 height 24
click at [437, 232] on div "Mulher" at bounding box center [650, 227] width 542 height 24
click at [422, 265] on div "Homem" at bounding box center [664, 262] width 570 height 27
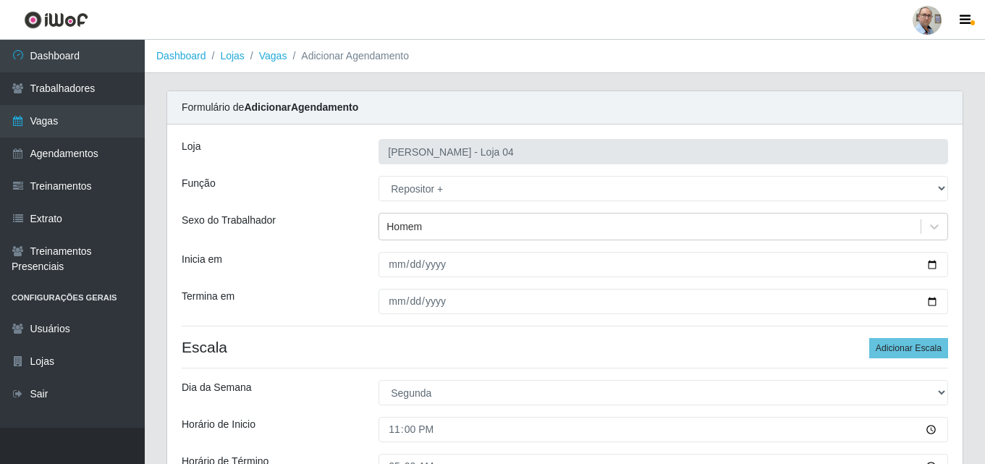
click at [315, 273] on div "Inicia em" at bounding box center [269, 264] width 197 height 25
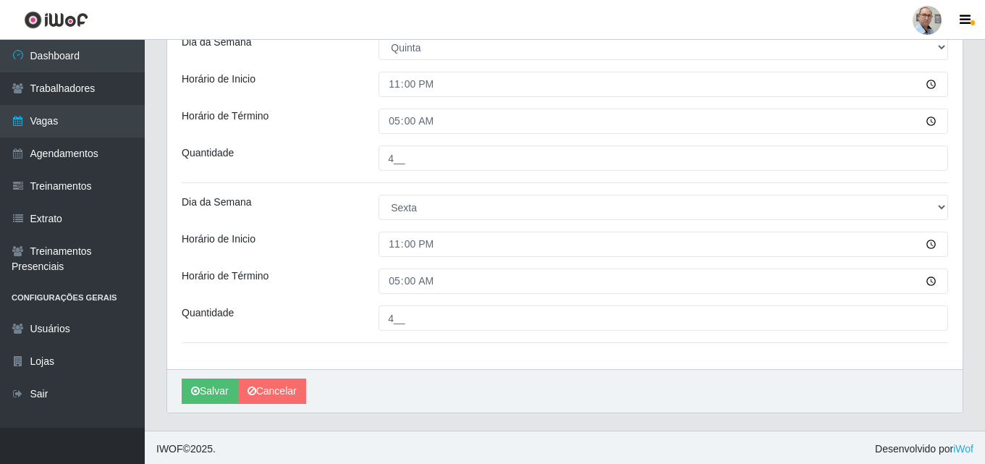
scroll to position [828, 0]
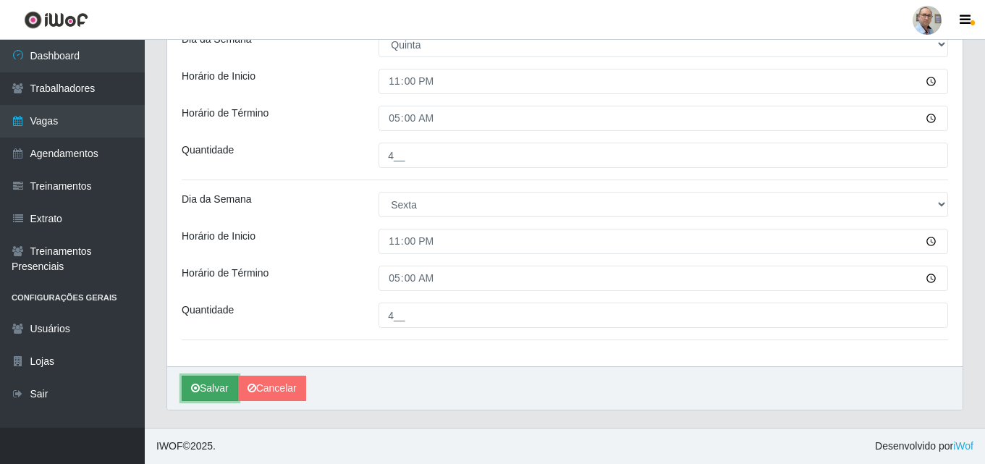
click at [203, 396] on button "Salvar" at bounding box center [210, 388] width 56 height 25
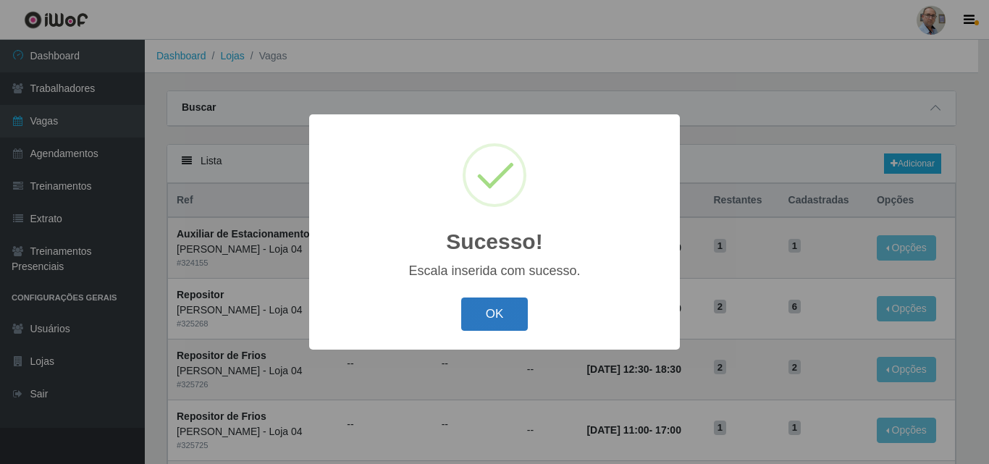
click at [504, 321] on button "OK" at bounding box center [494, 315] width 67 height 34
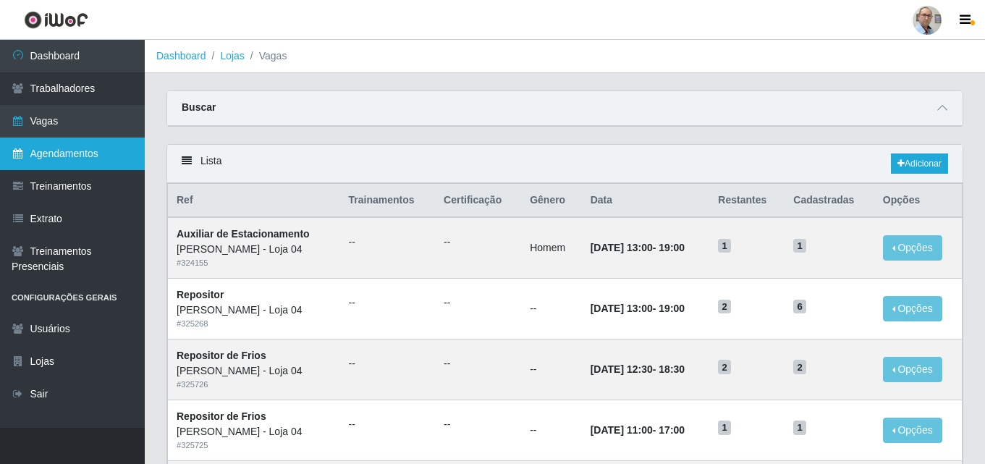
click at [79, 147] on link "Agendamentos" at bounding box center [72, 154] width 145 height 33
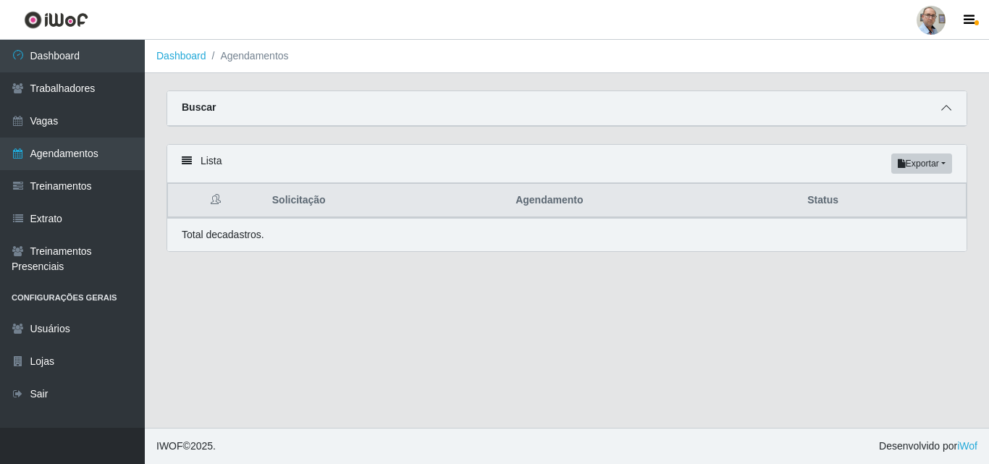
click at [953, 110] on span at bounding box center [946, 108] width 17 height 17
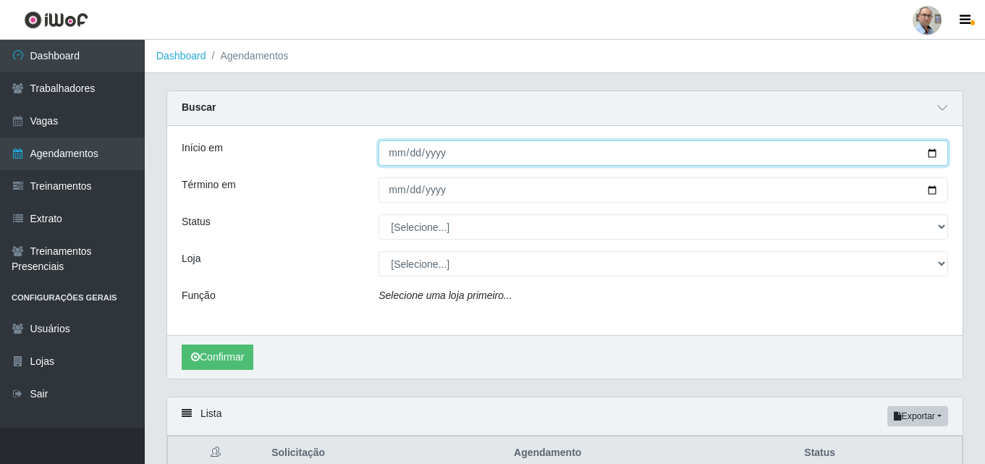
click at [937, 151] on input "Início em" at bounding box center [664, 152] width 570 height 25
type input "[DATE]"
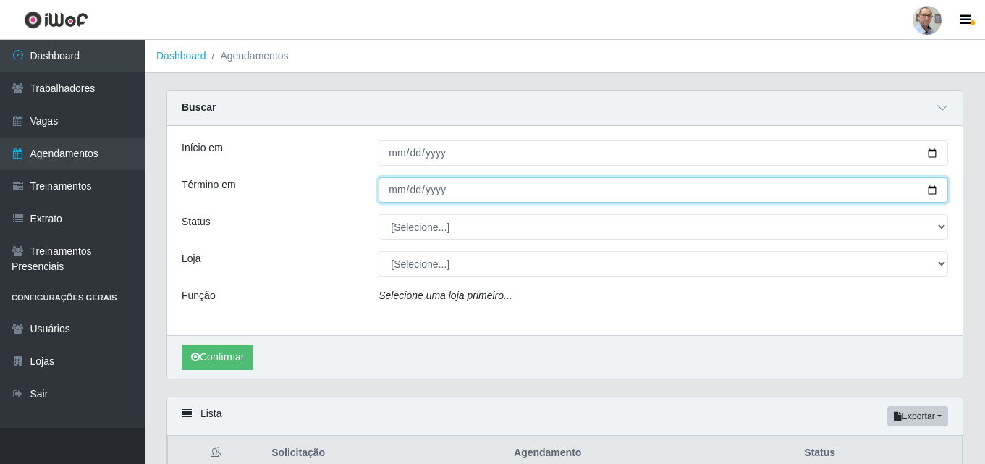
click at [928, 191] on input "Término em" at bounding box center [664, 189] width 570 height 25
type input "[DATE]"
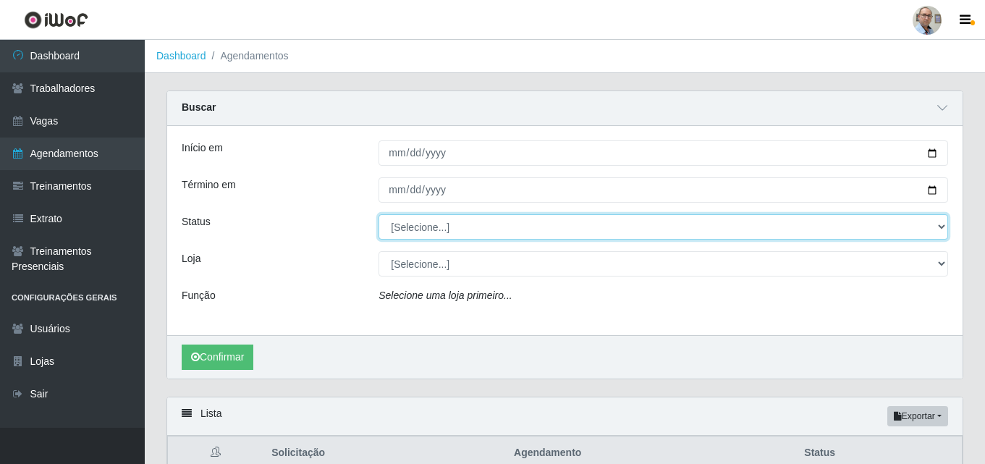
click at [439, 224] on select "[Selecione...] AGENDADO AGUARDANDO LIBERAR EM ANDAMENTO EM REVISÃO FINALIZADO C…" at bounding box center [664, 226] width 570 height 25
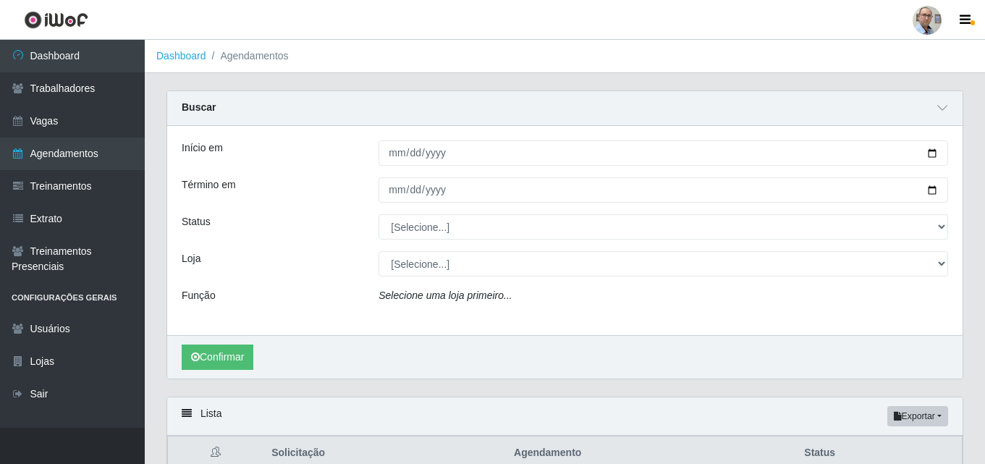
click at [358, 240] on div "Início em [DATE] Término em [DATE] Status [Selecione...] AGENDADO AGUARDANDO LI…" at bounding box center [565, 230] width 796 height 209
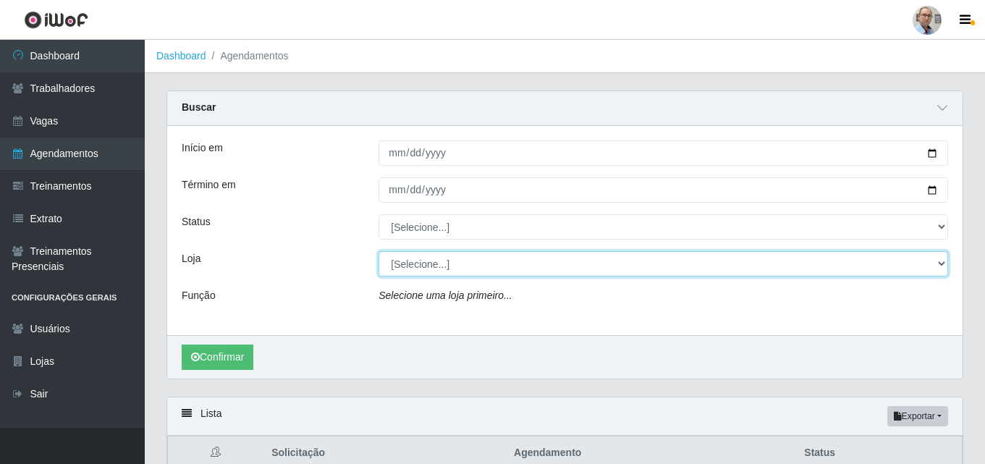
click at [446, 269] on select "[Selecione...] Mar Vermelho - Loja 04" at bounding box center [664, 263] width 570 height 25
select select "251"
click at [379, 252] on select "[Selecione...] Mar Vermelho - Loja 04" at bounding box center [664, 263] width 570 height 25
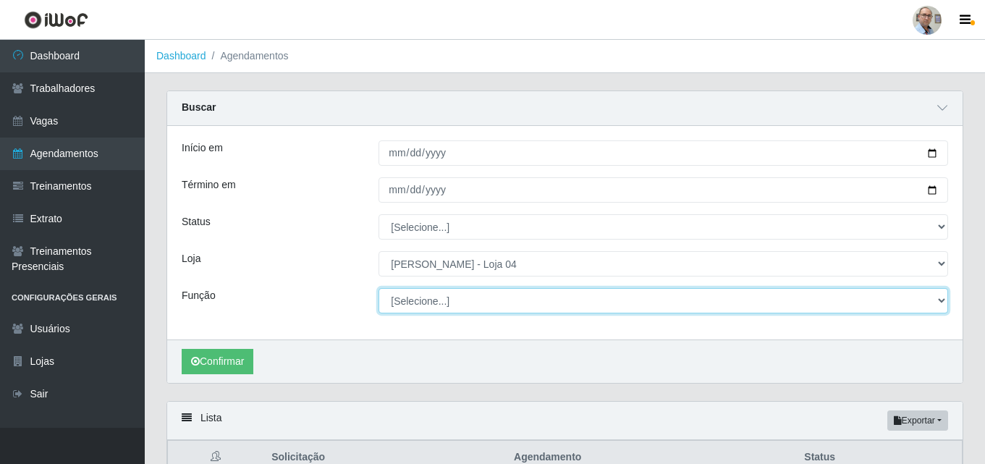
drag, startPoint x: 445, startPoint y: 277, endPoint x: 451, endPoint y: 306, distance: 29.5
click at [451, 306] on select "[Selecione...] ASG ASG + ASG ++ Auxiliar de Depósito Auxiliar de Depósito + Aux…" at bounding box center [664, 300] width 570 height 25
select select "82"
click at [379, 289] on select "[Selecione...] ASG ASG + ASG ++ Auxiliar de Depósito Auxiliar de Depósito + Aux…" at bounding box center [664, 300] width 570 height 25
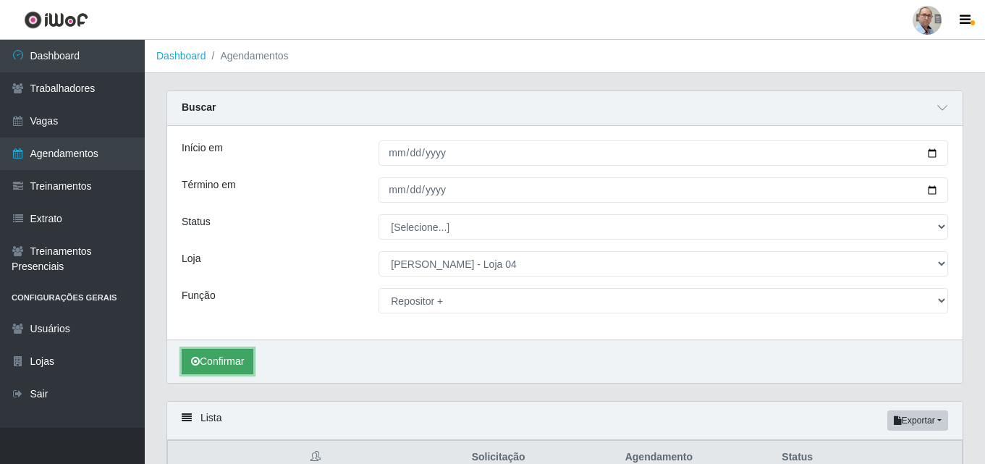
click at [216, 364] on button "Confirmar" at bounding box center [218, 361] width 72 height 25
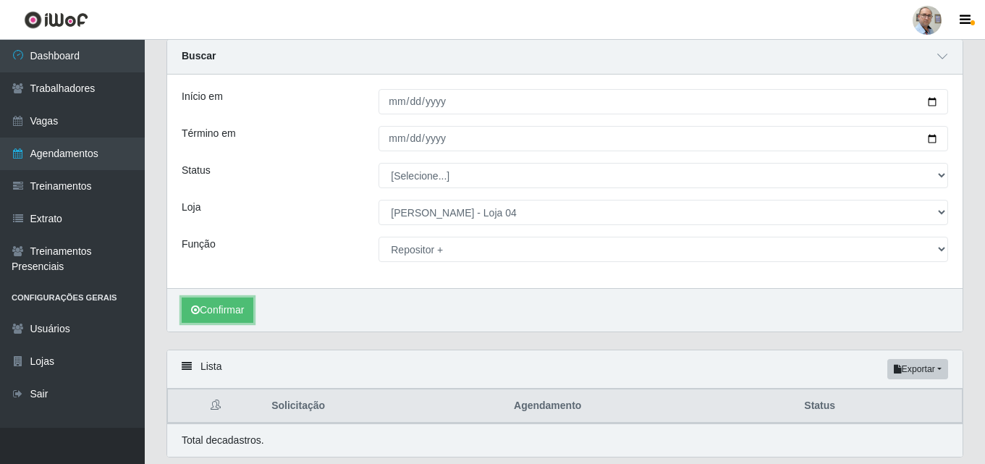
scroll to position [99, 0]
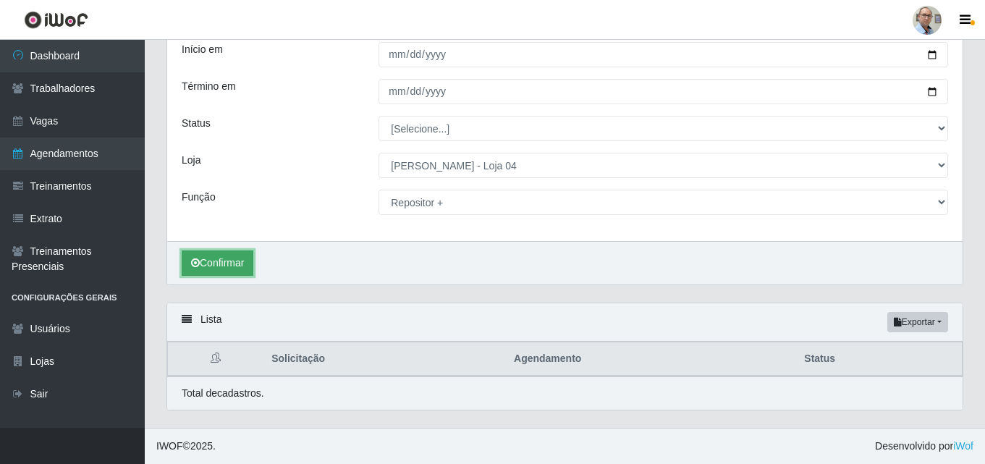
click at [244, 272] on button "Confirmar" at bounding box center [218, 263] width 72 height 25
click at [218, 274] on button "Confirmar" at bounding box center [218, 263] width 72 height 25
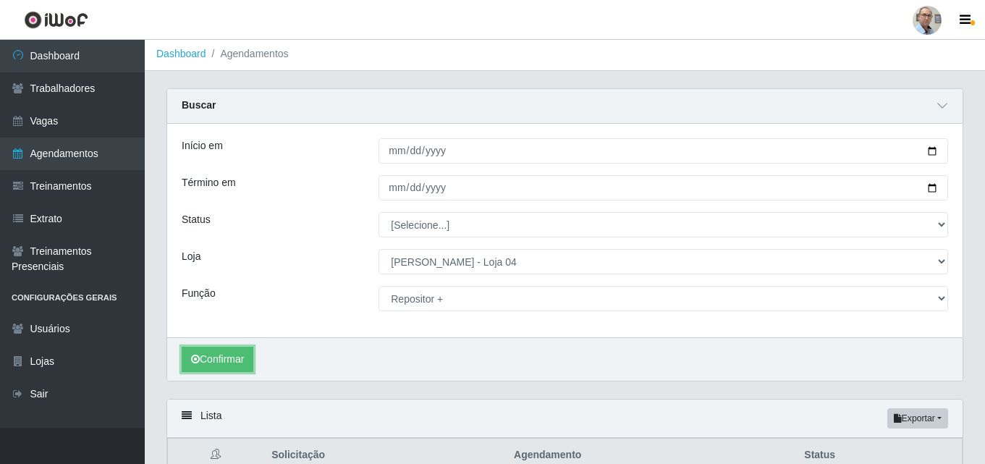
scroll to position [0, 0]
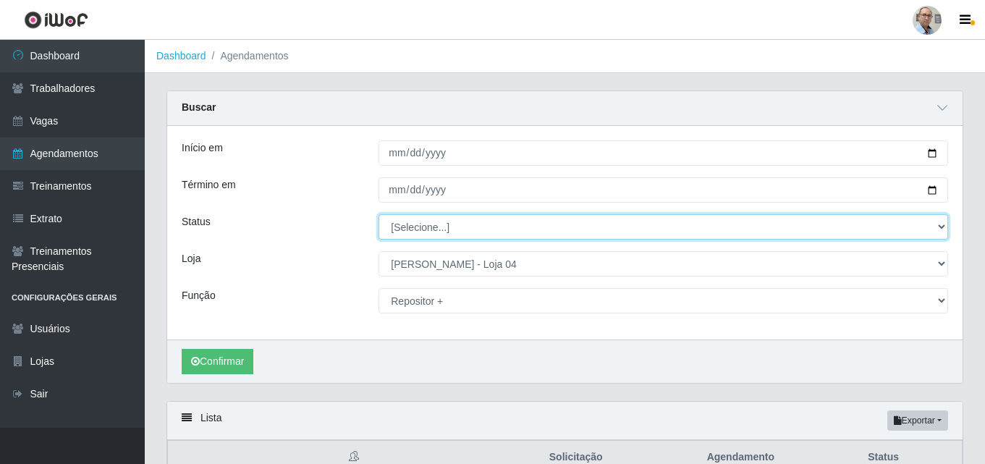
click at [413, 235] on select "[Selecione...] AGENDADO AGUARDANDO LIBERAR EM ANDAMENTO EM REVISÃO FINALIZADO C…" at bounding box center [664, 226] width 570 height 25
select select "AGENDADO"
click at [379, 215] on select "[Selecione...] AGENDADO AGUARDANDO LIBERAR EM ANDAMENTO EM REVISÃO FINALIZADO C…" at bounding box center [664, 226] width 570 height 25
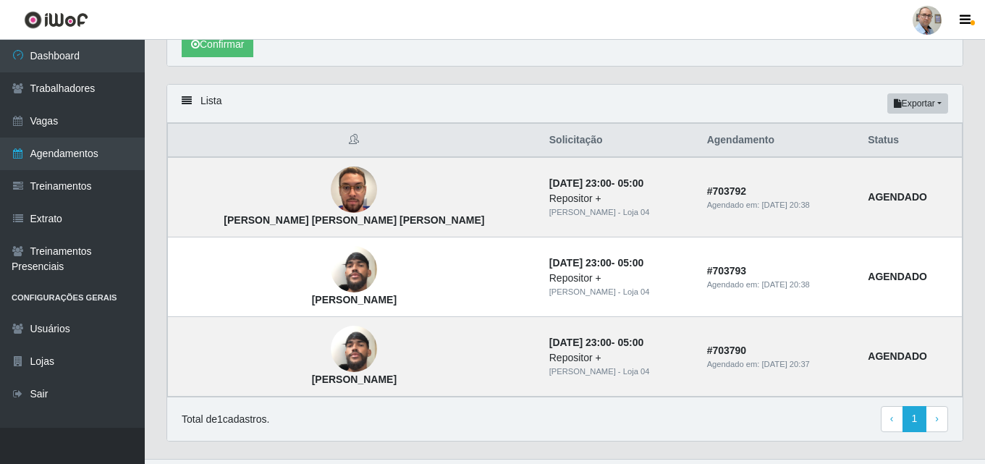
scroll to position [349, 0]
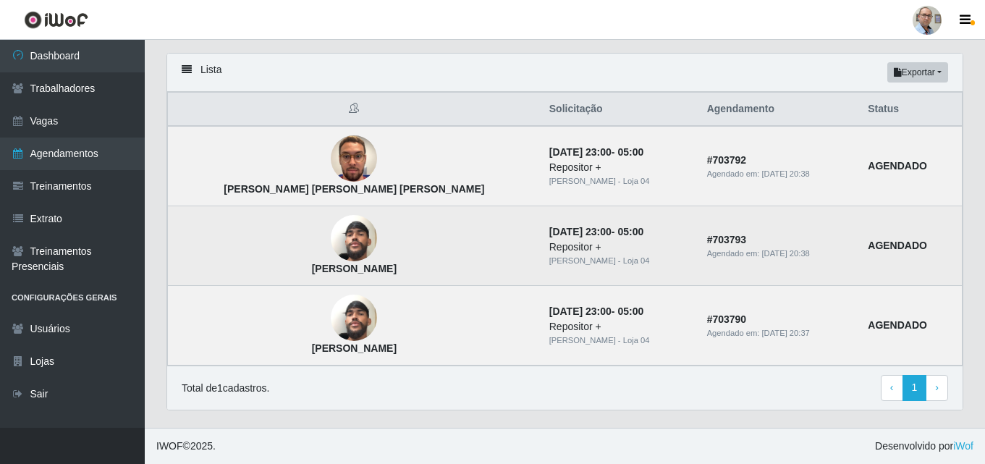
click at [331, 236] on img at bounding box center [354, 238] width 46 height 83
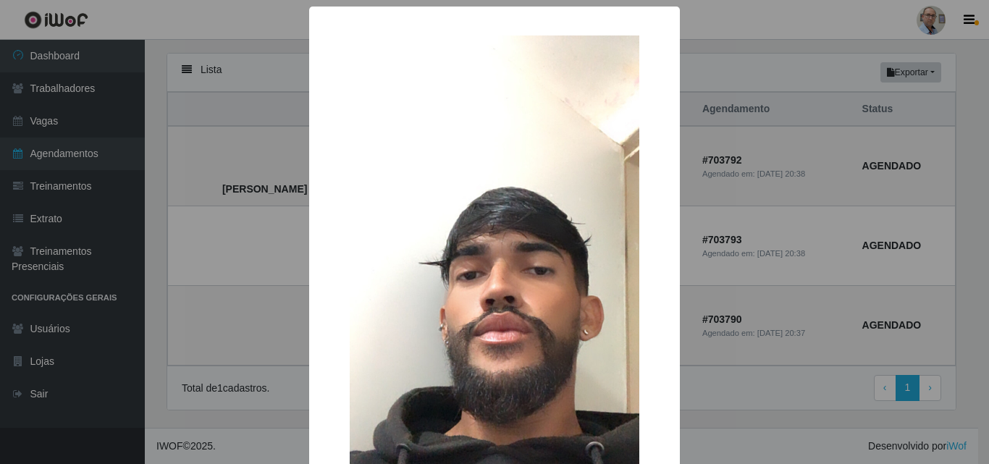
click at [224, 219] on div "× [PERSON_NAME] OK Cancel" at bounding box center [494, 232] width 989 height 464
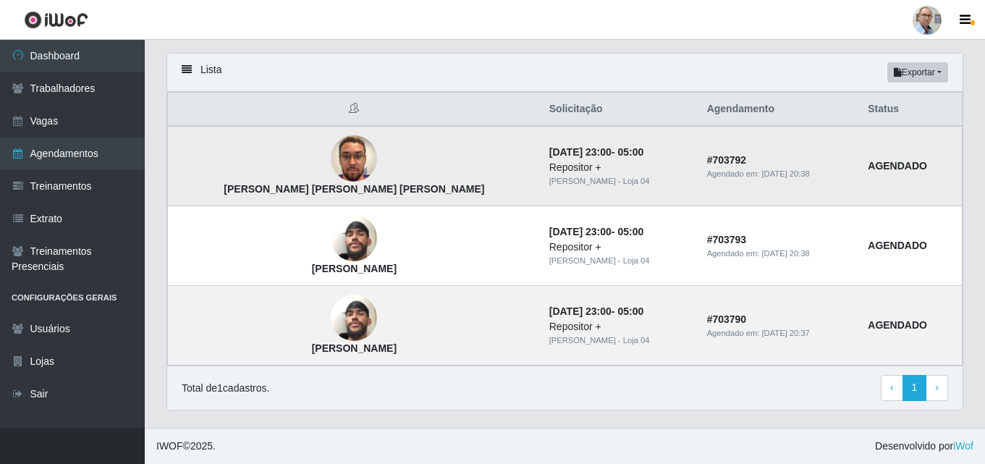
click at [331, 147] on img at bounding box center [354, 158] width 46 height 83
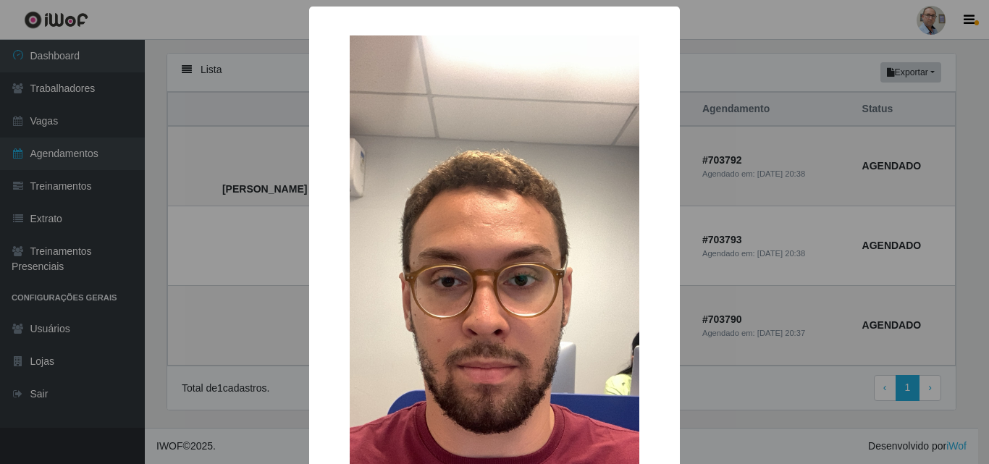
click at [195, 171] on div "× [PERSON_NAME] [PERSON_NAME] [PERSON_NAME] OK Cancel" at bounding box center [494, 232] width 989 height 464
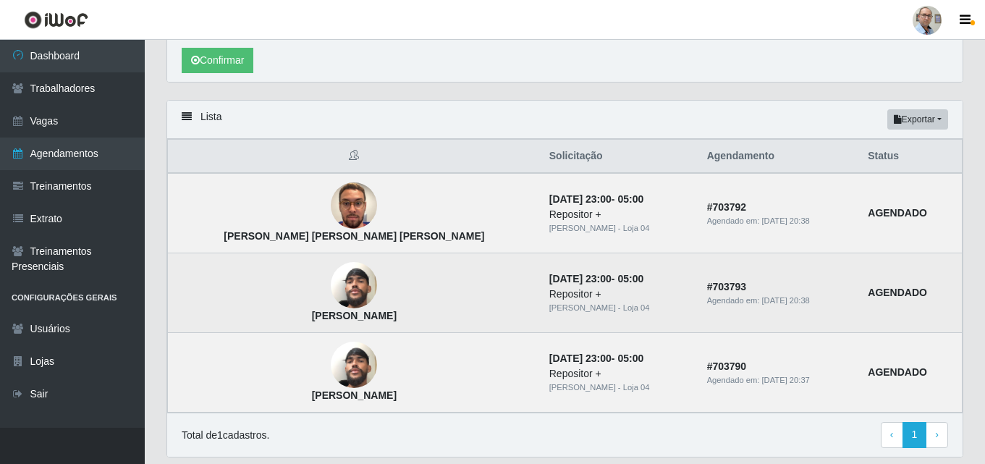
scroll to position [132, 0]
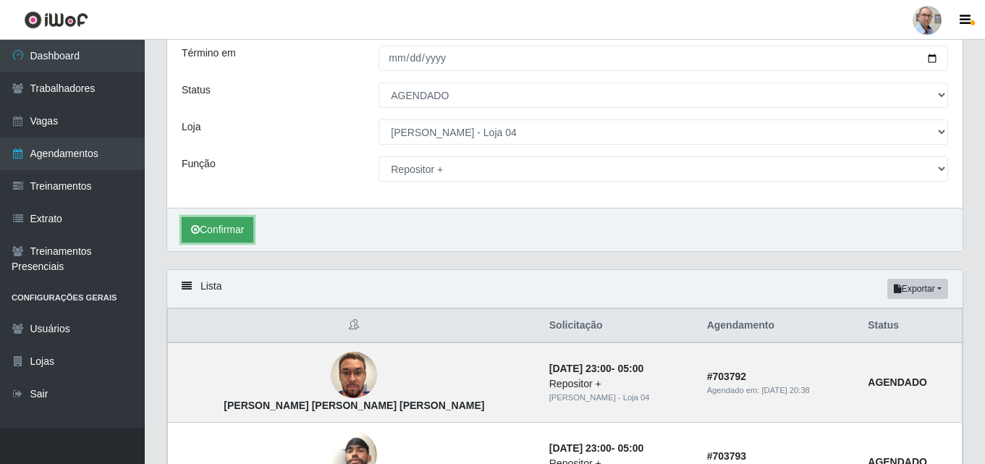
click at [217, 222] on button "Confirmar" at bounding box center [218, 229] width 72 height 25
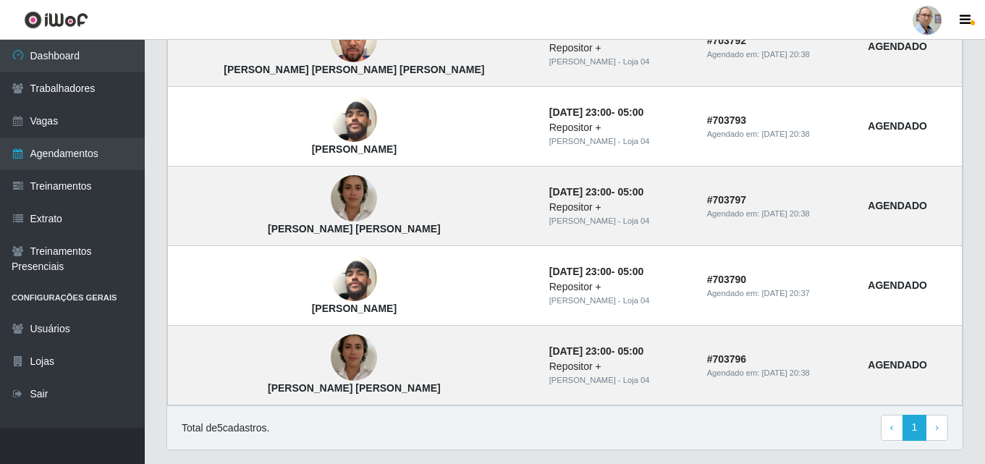
scroll to position [494, 0]
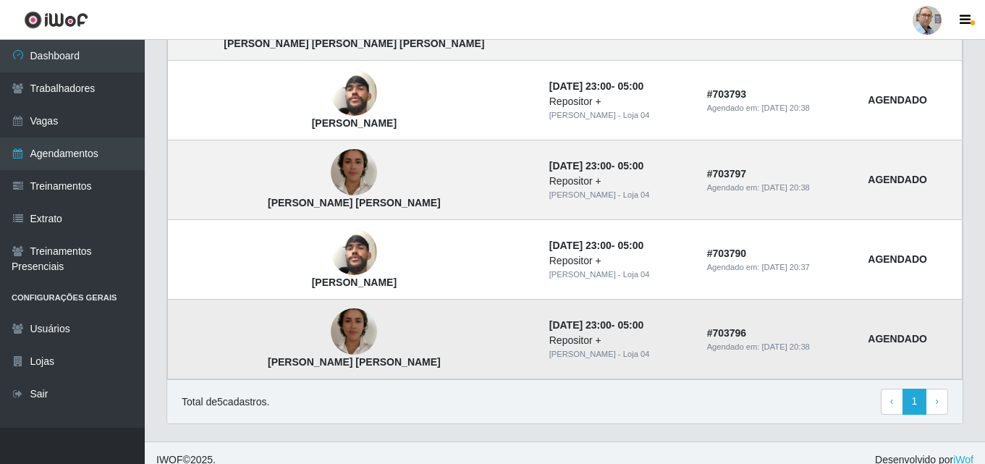
click at [331, 321] on img at bounding box center [354, 332] width 46 height 83
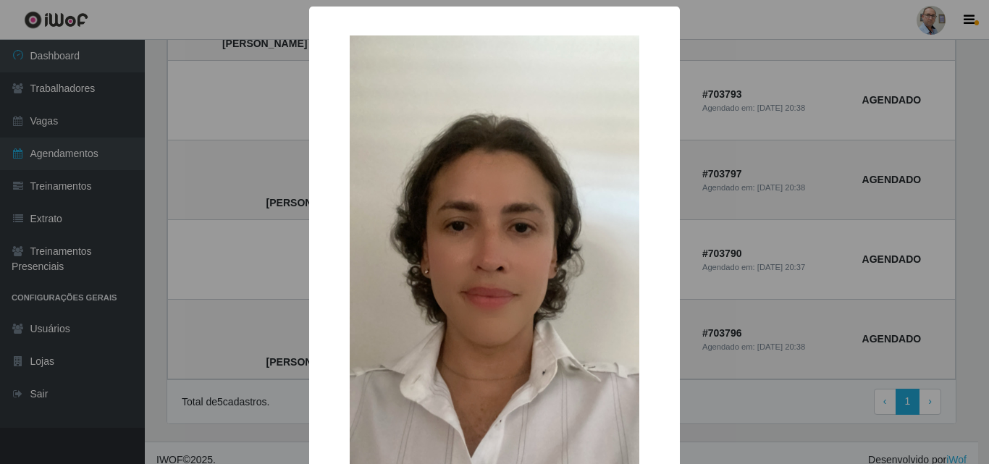
click at [201, 259] on div "× [PERSON_NAME] [PERSON_NAME] OK Cancel" at bounding box center [494, 232] width 989 height 464
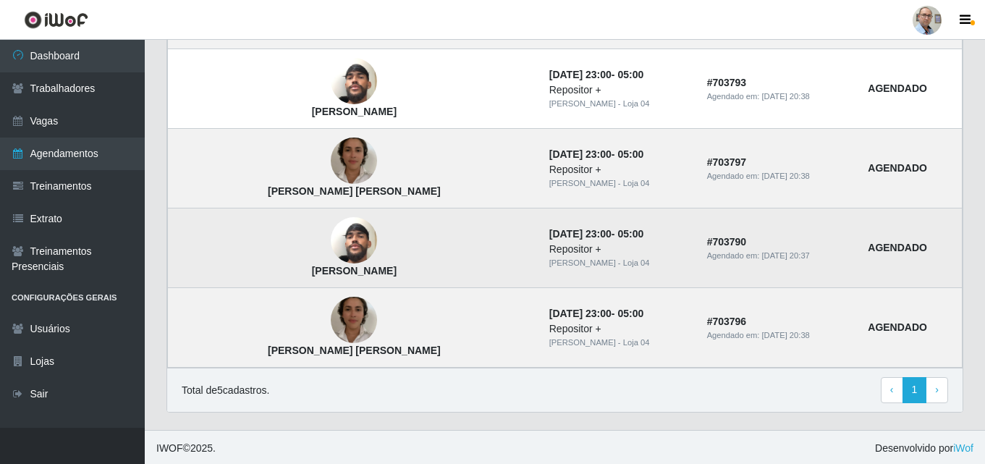
scroll to position [508, 0]
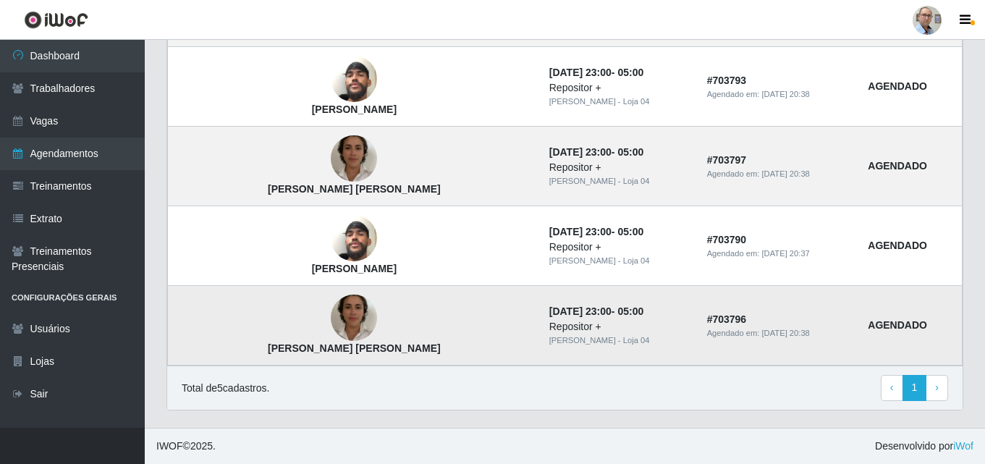
click at [331, 322] on img at bounding box center [354, 318] width 46 height 83
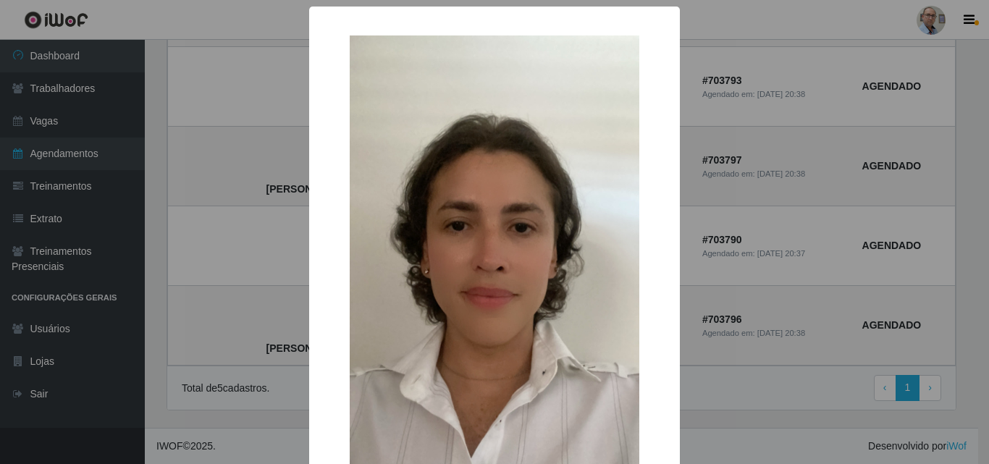
click at [185, 211] on div "× [PERSON_NAME] [PERSON_NAME] OK Cancel" at bounding box center [494, 232] width 989 height 464
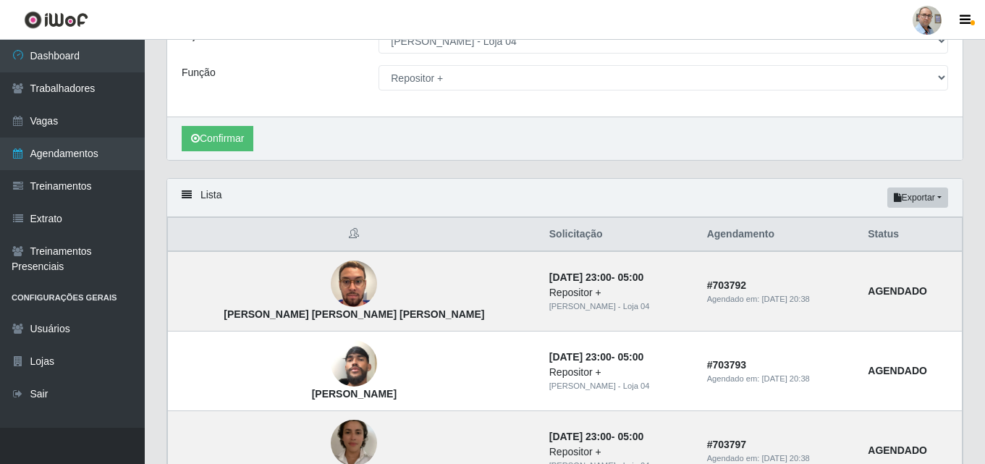
scroll to position [219, 0]
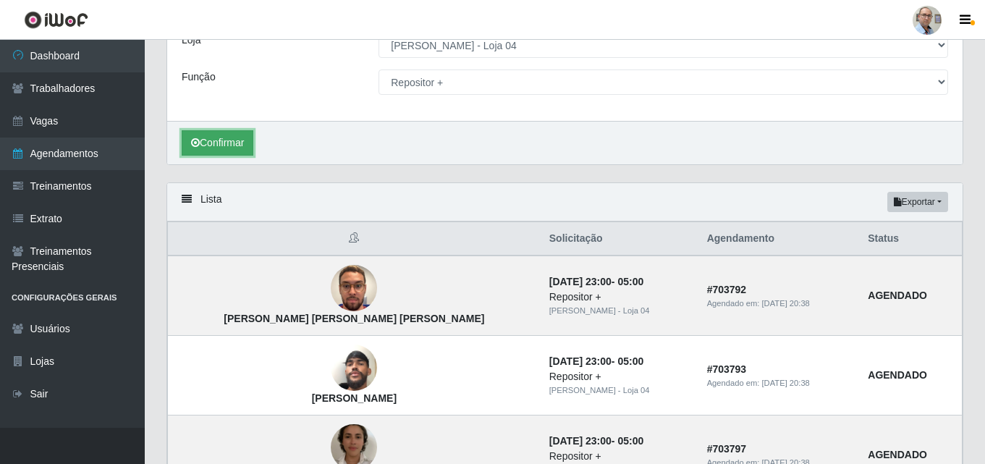
click at [225, 140] on button "Confirmar" at bounding box center [218, 142] width 72 height 25
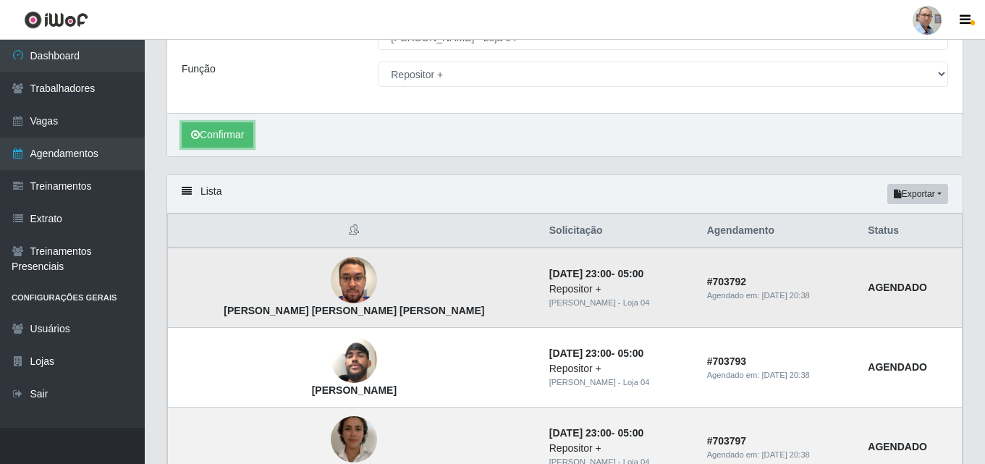
scroll to position [226, 0]
click at [201, 132] on button "Confirmar" at bounding box center [218, 135] width 72 height 25
click at [219, 129] on button "Confirmar" at bounding box center [218, 135] width 72 height 25
click at [227, 133] on button "Confirmar" at bounding box center [218, 135] width 72 height 25
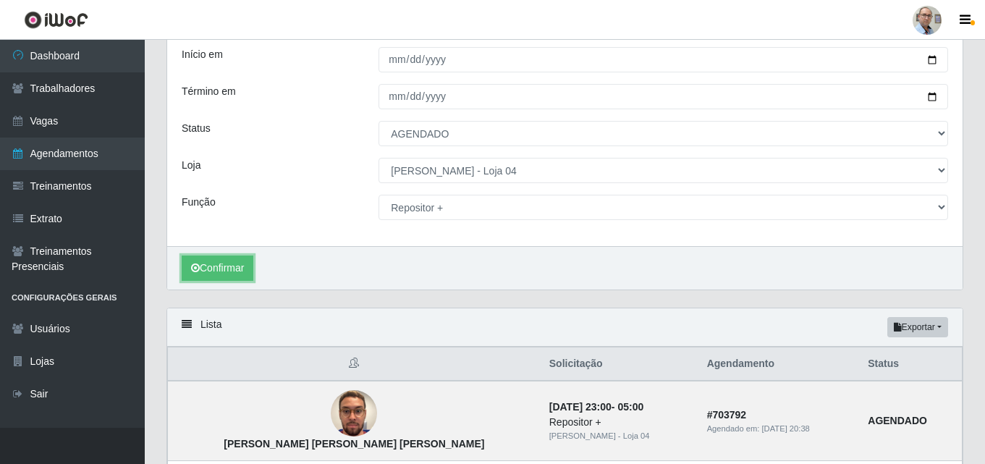
scroll to position [81, 0]
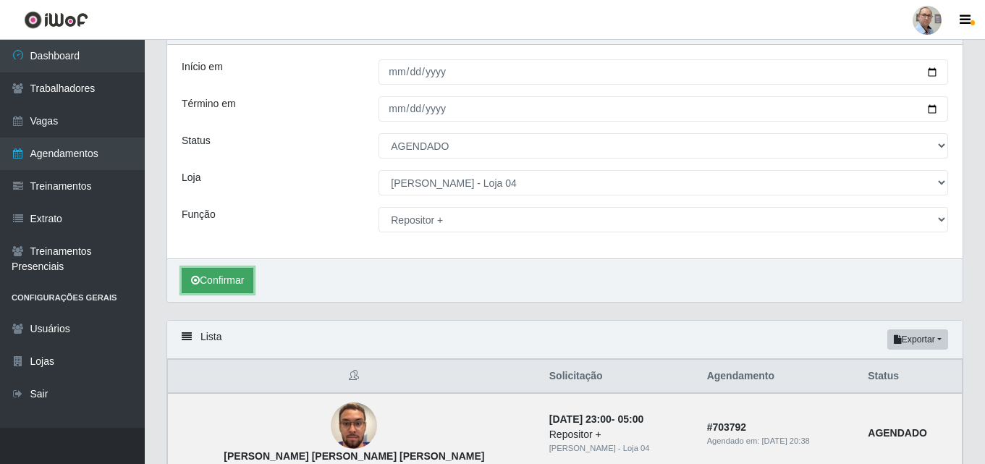
click at [231, 279] on button "Confirmar" at bounding box center [218, 280] width 72 height 25
click at [234, 277] on button "Confirmar" at bounding box center [218, 280] width 72 height 25
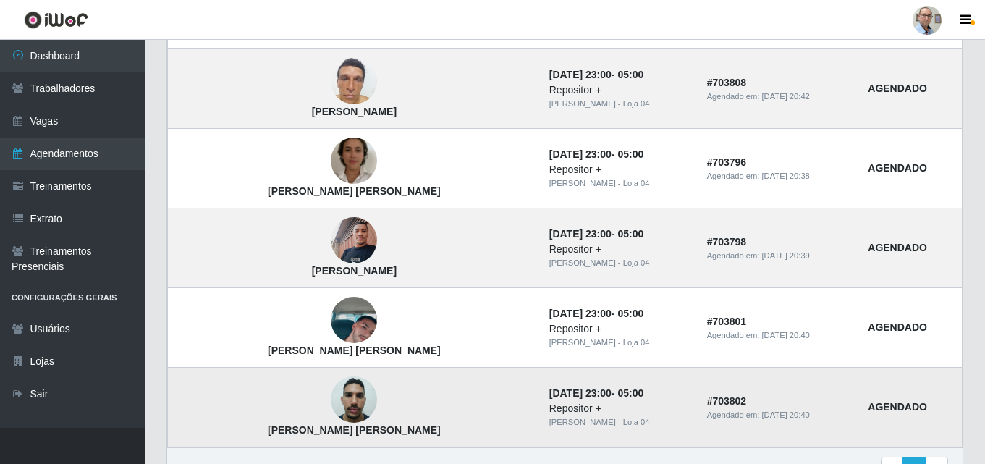
scroll to position [986, 0]
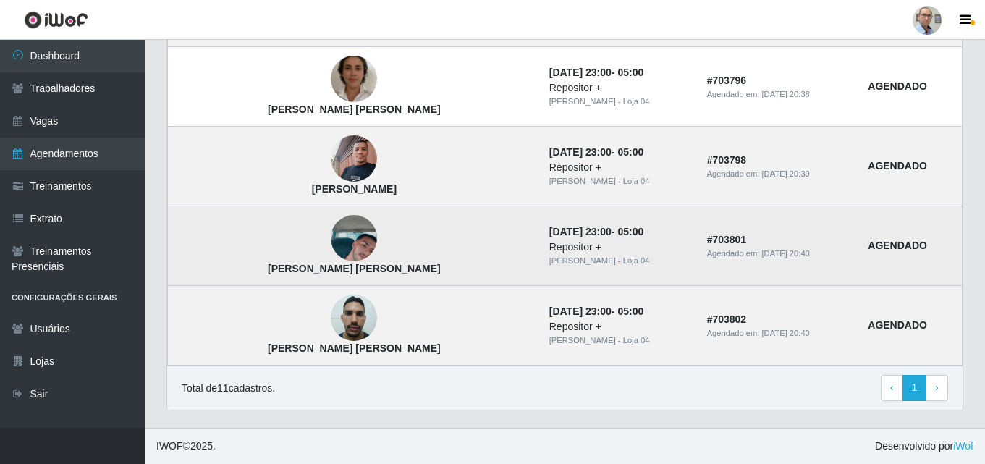
click at [331, 237] on img at bounding box center [354, 238] width 46 height 83
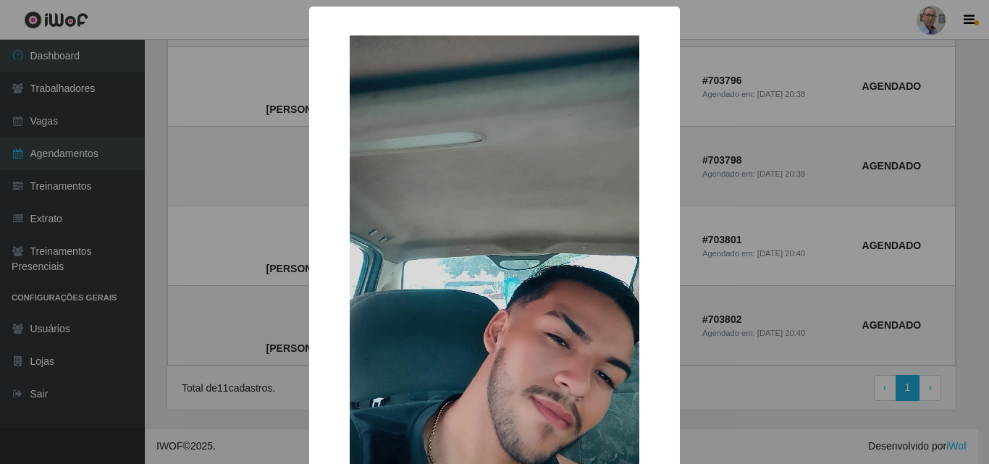
click at [173, 258] on div "× [PERSON_NAME] [PERSON_NAME] OK Cancel" at bounding box center [494, 232] width 989 height 464
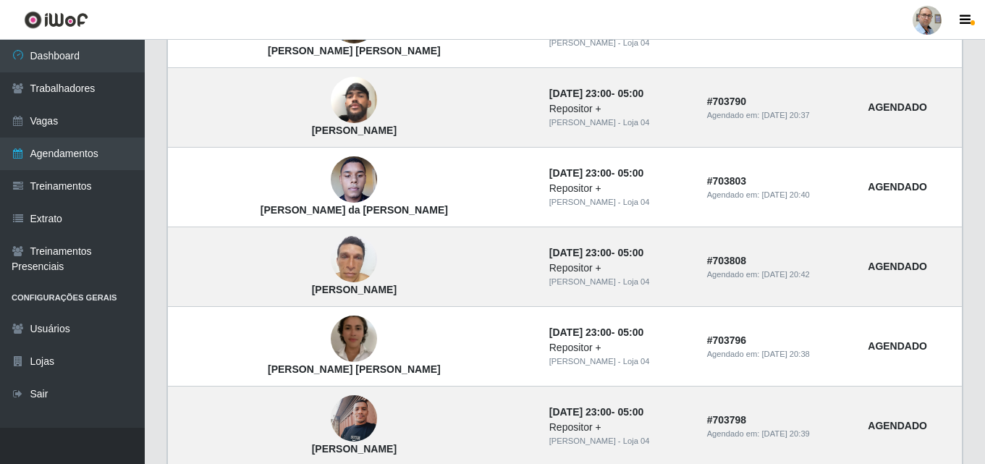
scroll to position [697, 0]
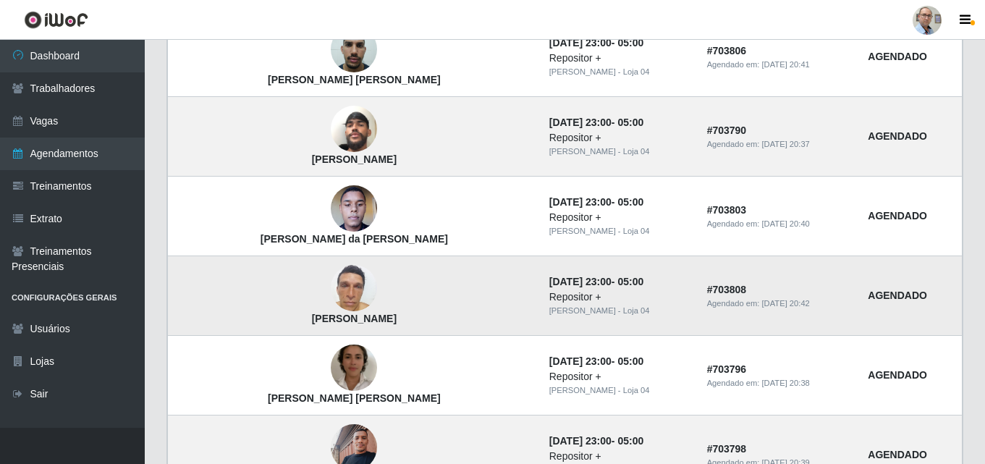
click at [331, 286] on img at bounding box center [354, 289] width 46 height 62
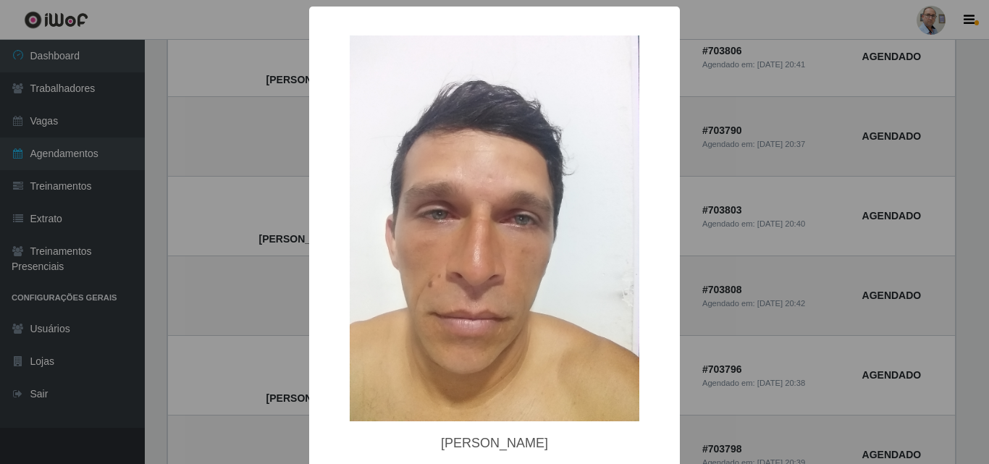
click at [198, 274] on div "× [PERSON_NAME] OK Cancel" at bounding box center [494, 232] width 989 height 464
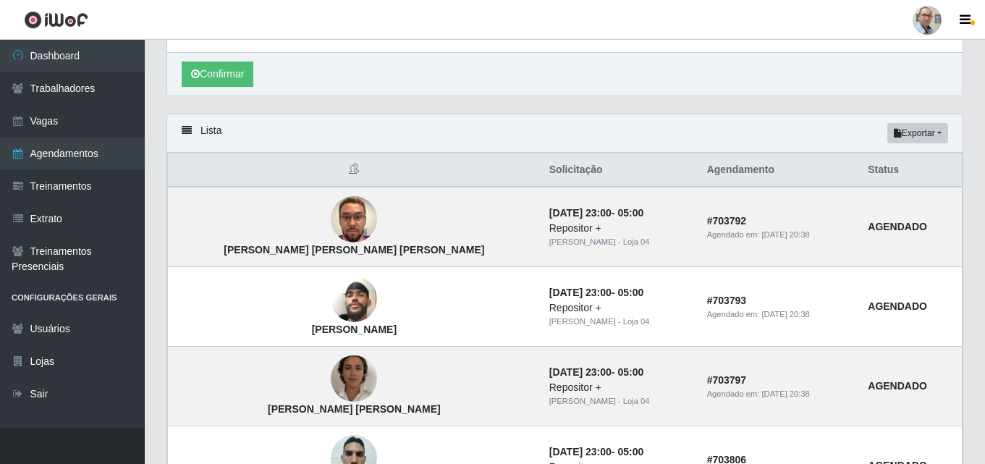
scroll to position [262, 0]
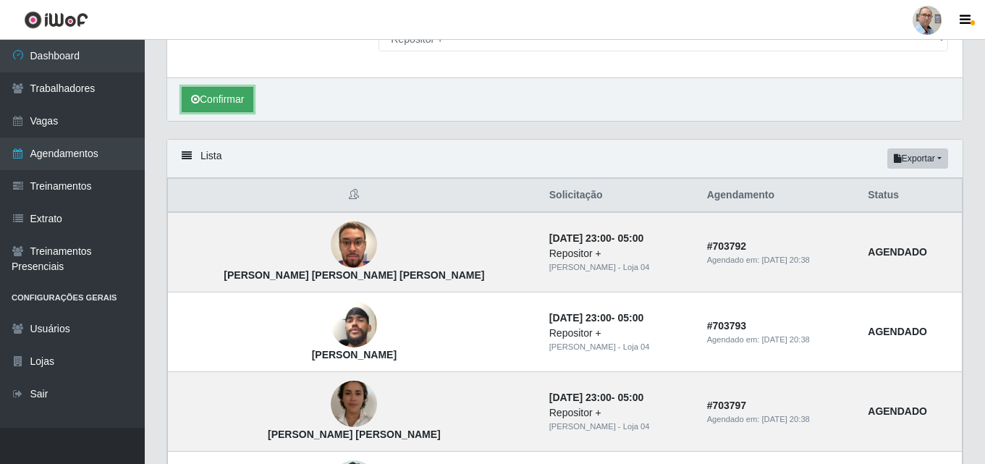
click at [220, 101] on button "Confirmar" at bounding box center [218, 99] width 72 height 25
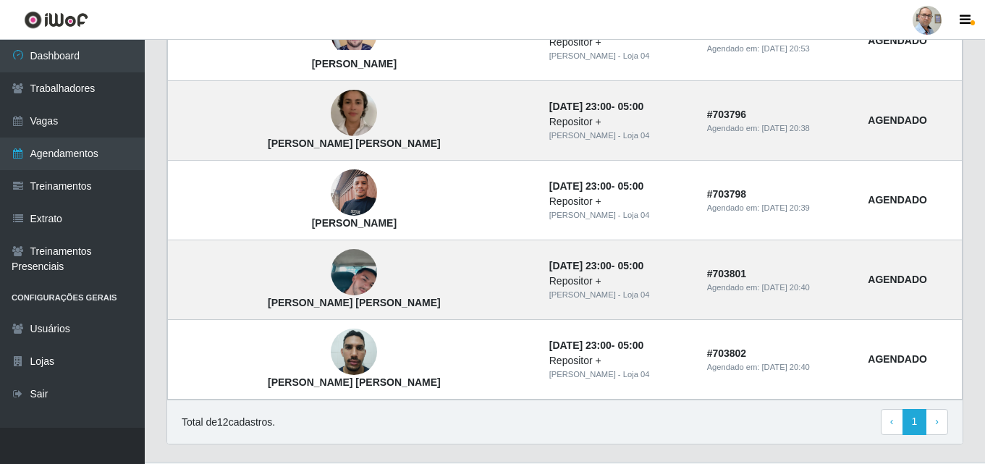
scroll to position [1066, 0]
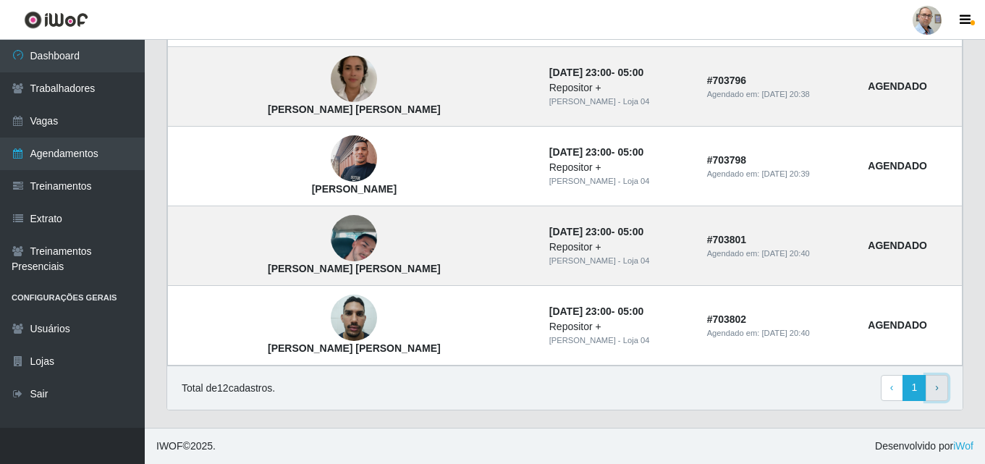
click at [941, 392] on link "› Next" at bounding box center [937, 388] width 22 height 26
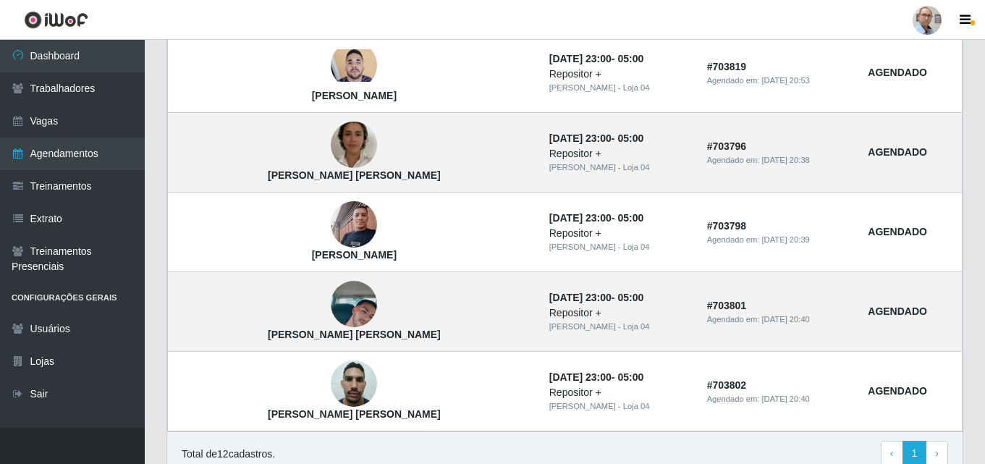
scroll to position [796, 0]
